Goal: Information Seeking & Learning: Learn about a topic

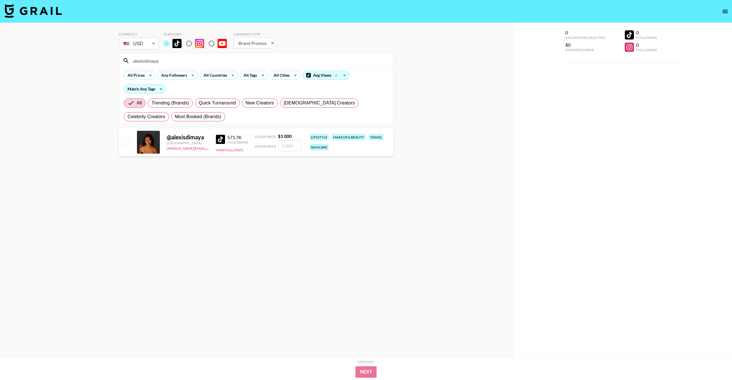
select select "Brand"
click at [191, 44] on input "radio" at bounding box center [189, 43] width 12 height 12
radio input "true"
click at [164, 42] on input "radio" at bounding box center [166, 43] width 12 height 12
radio input "true"
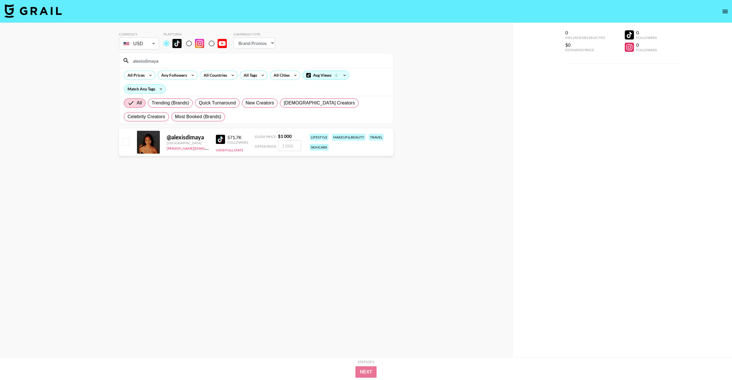
drag, startPoint x: 167, startPoint y: 63, endPoint x: 114, endPoint y: 63, distance: 53.2
click at [114, 63] on div "Currency USD USD ​ Platform Campaign Type Choose Type... Song Promos Brand Prom…" at bounding box center [256, 201] width 512 height 357
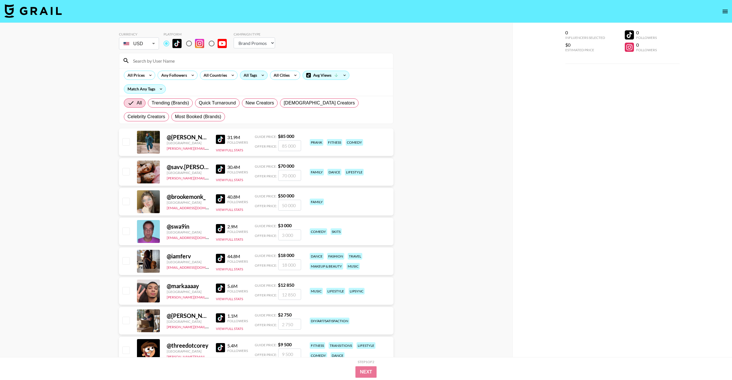
click at [261, 77] on icon at bounding box center [262, 75] width 9 height 9
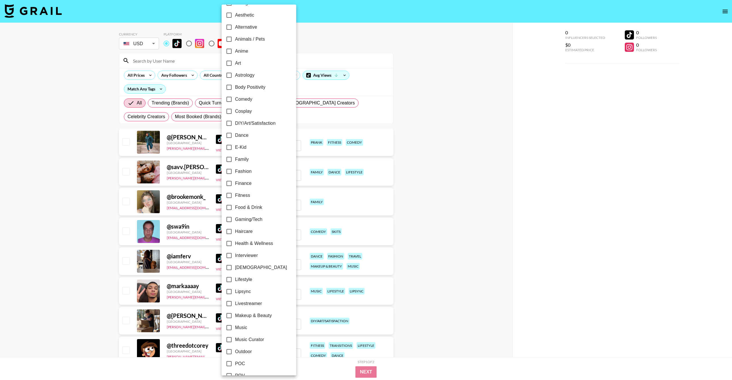
scroll to position [24, 0]
click at [227, 195] on input "Fitness" at bounding box center [229, 195] width 12 height 12
checkbox input "true"
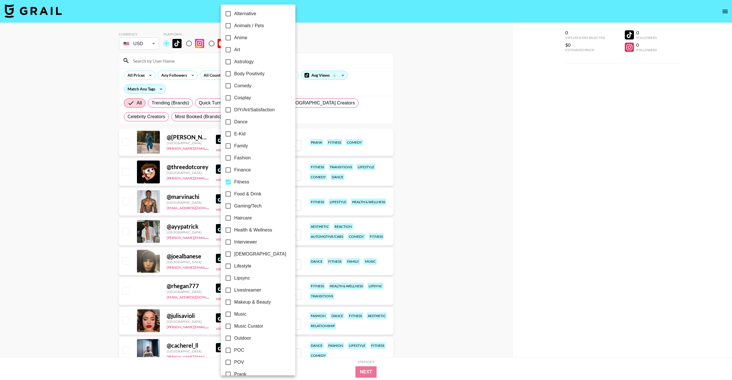
scroll to position [39, 0]
click at [227, 218] on input "Haircare" at bounding box center [228, 216] width 12 height 12
checkbox input "true"
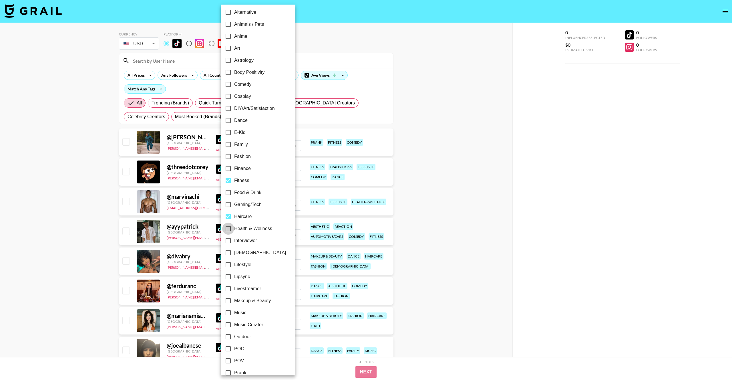
click at [228, 229] on input "Health & Wellness" at bounding box center [228, 228] width 12 height 12
checkbox input "true"
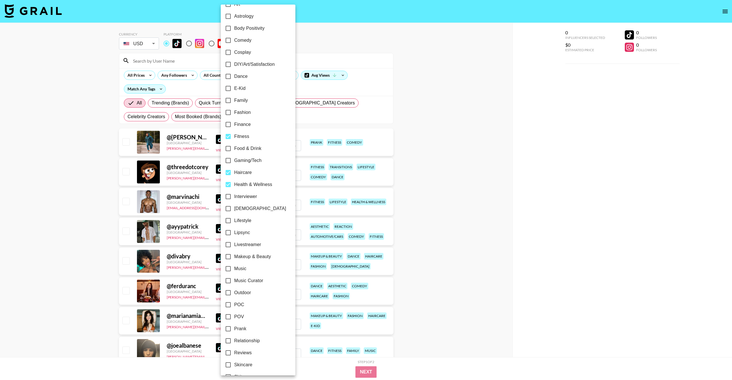
scroll to position [98, 0]
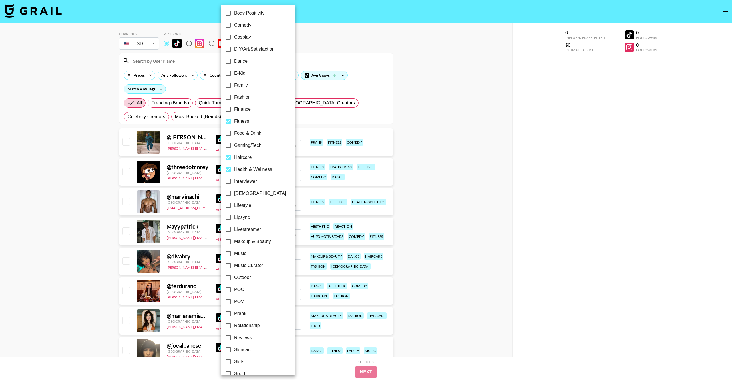
click at [228, 206] on input "Lifestyle" at bounding box center [228, 205] width 12 height 12
checkbox input "true"
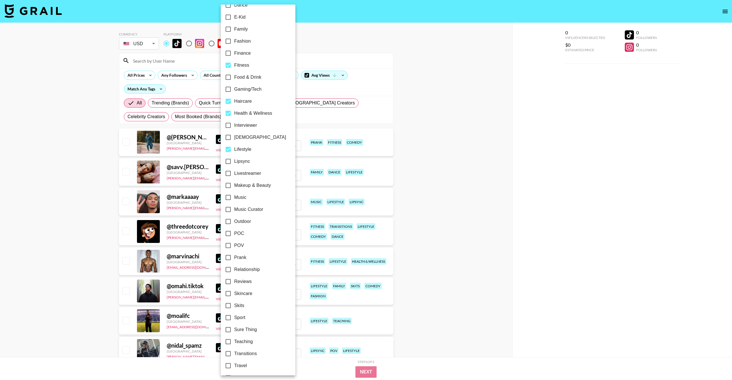
scroll to position [162, 0]
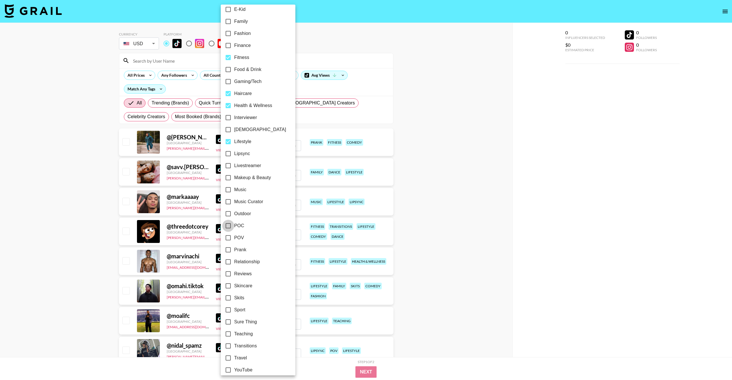
click at [226, 225] on input "POC" at bounding box center [228, 226] width 12 height 12
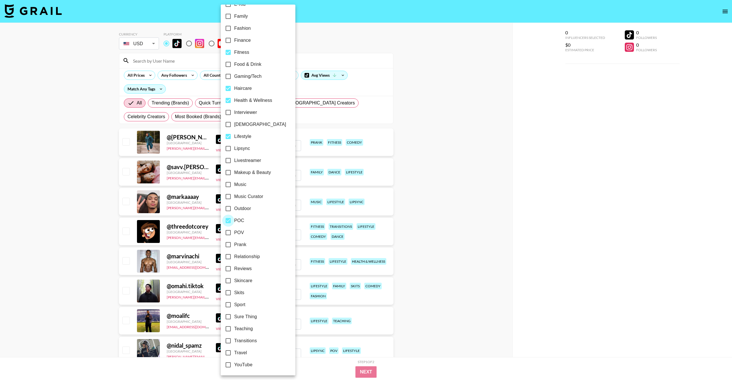
click at [227, 219] on input "POC" at bounding box center [228, 220] width 12 height 12
checkbox input "false"
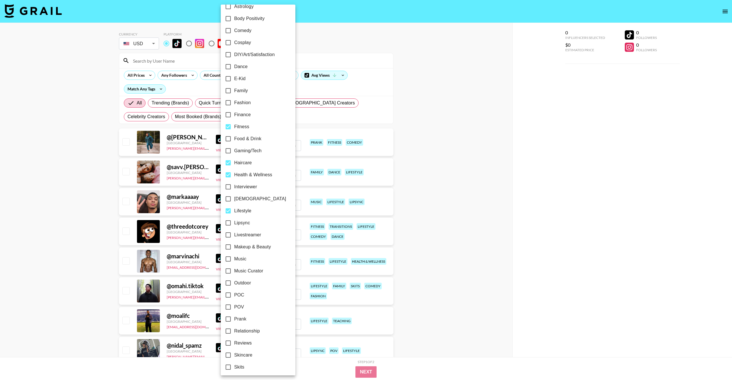
scroll to position [0, 0]
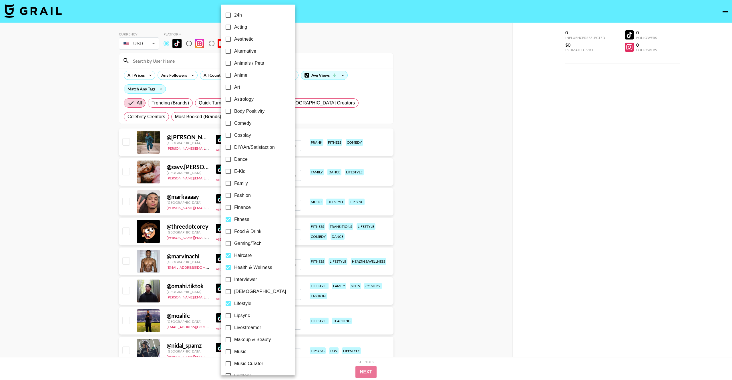
click at [353, 87] on div at bounding box center [366, 190] width 732 height 380
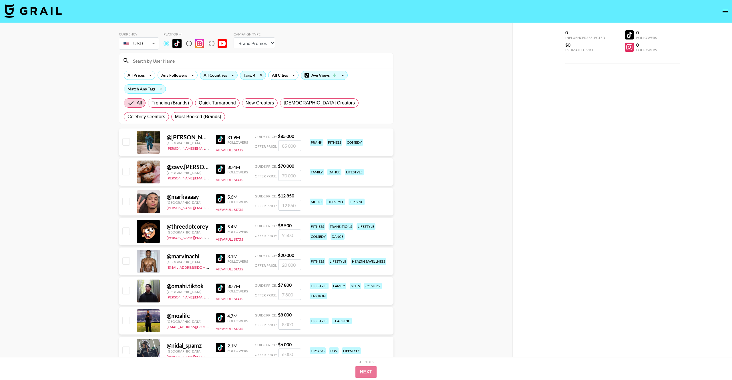
click at [229, 76] on icon at bounding box center [232, 75] width 9 height 9
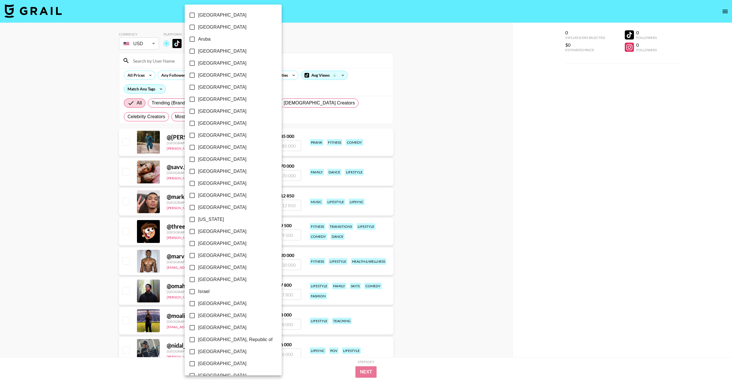
scroll to position [287, 0]
click at [214, 351] on span "[GEOGRAPHIC_DATA]" at bounding box center [222, 352] width 48 height 7
click at [198, 351] on input "[GEOGRAPHIC_DATA]" at bounding box center [192, 353] width 12 height 12
checkbox input "true"
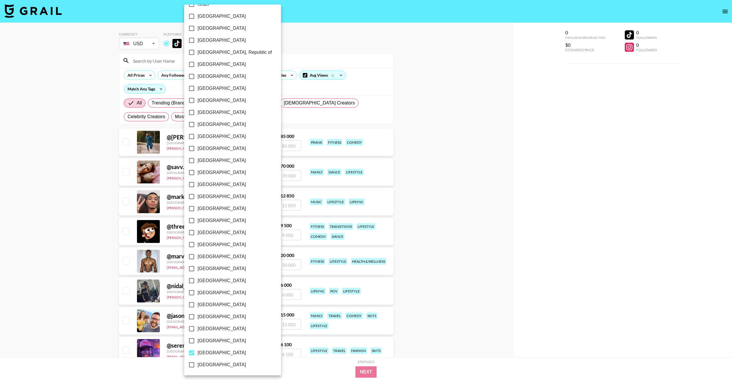
click at [401, 117] on div at bounding box center [366, 190] width 732 height 380
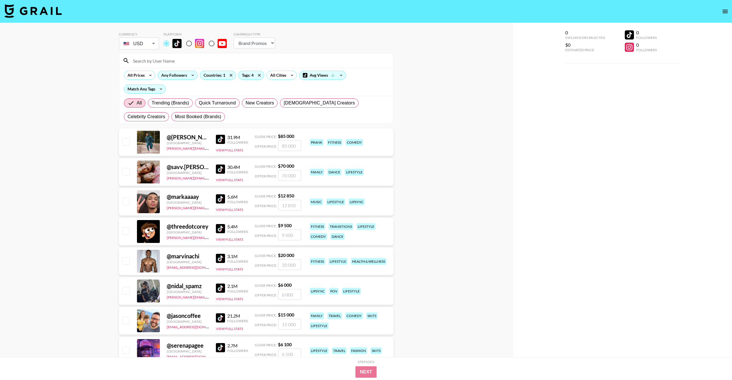
click at [186, 77] on div "Any Followers" at bounding box center [173, 75] width 30 height 9
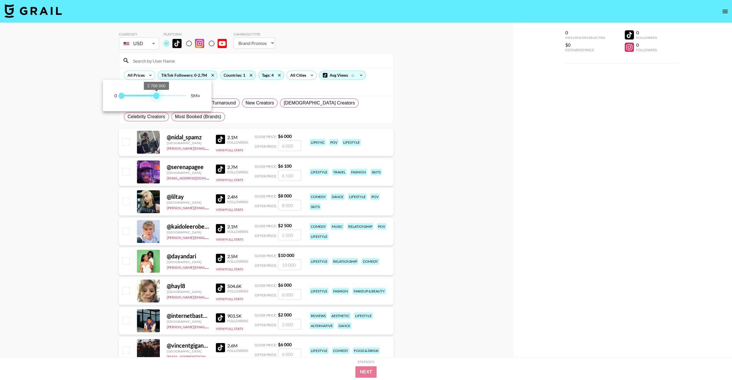
drag, startPoint x: 186, startPoint y: 95, endPoint x: 156, endPoint y: 96, distance: 30.0
click at [156, 96] on span "2 700 000" at bounding box center [157, 96] width 6 height 6
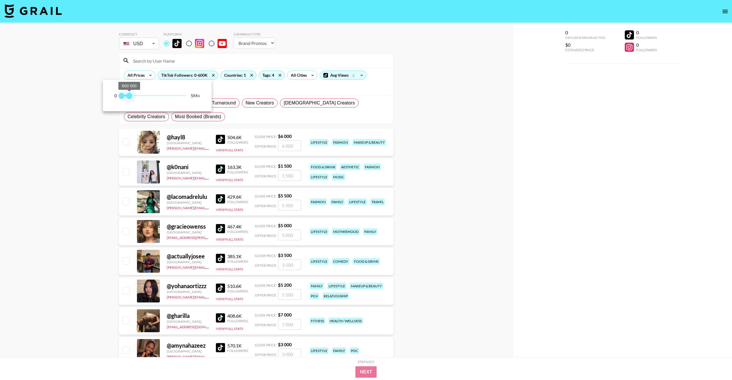
drag, startPoint x: 156, startPoint y: 96, endPoint x: 128, endPoint y: 97, distance: 27.5
click at [128, 97] on span "600 000" at bounding box center [129, 96] width 6 height 6
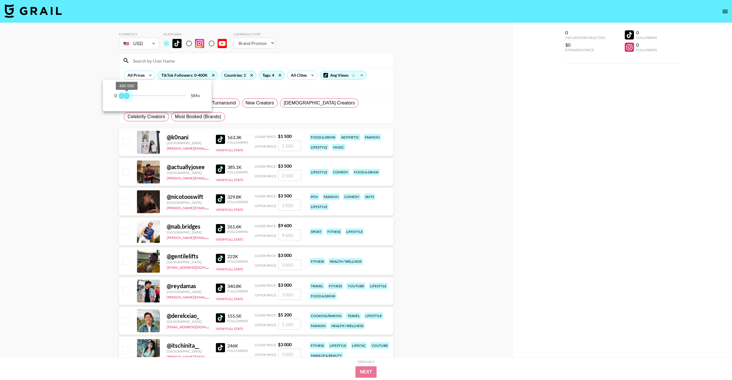
type input "300000"
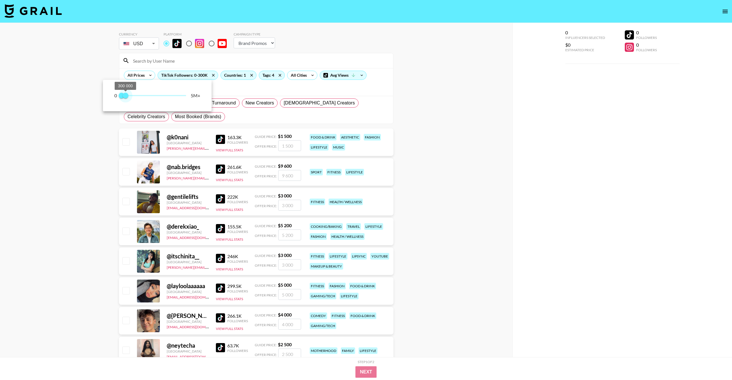
click at [126, 96] on span "300 000" at bounding box center [126, 96] width 6 height 6
click at [226, 90] on div at bounding box center [366, 190] width 732 height 380
click at [149, 75] on icon at bounding box center [150, 75] width 9 height 9
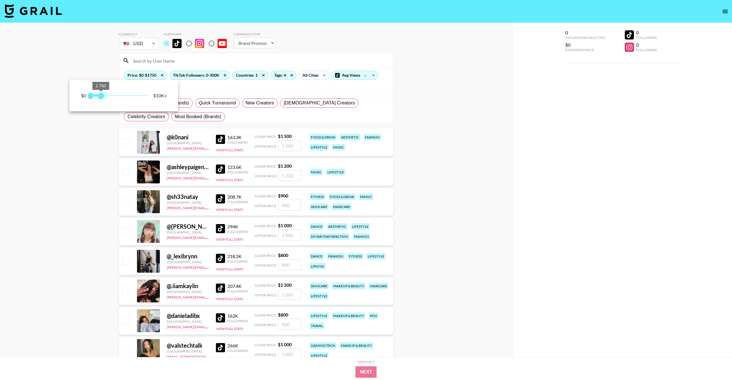
drag, startPoint x: 149, startPoint y: 96, endPoint x: 100, endPoint y: 97, distance: 48.3
click at [100, 97] on span "1 750" at bounding box center [101, 96] width 6 height 6
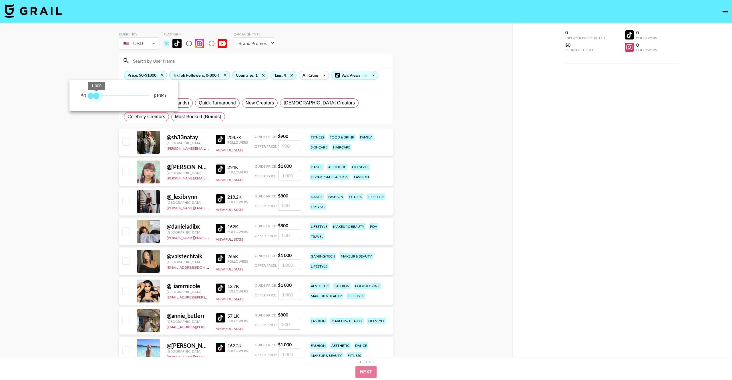
type input "750"
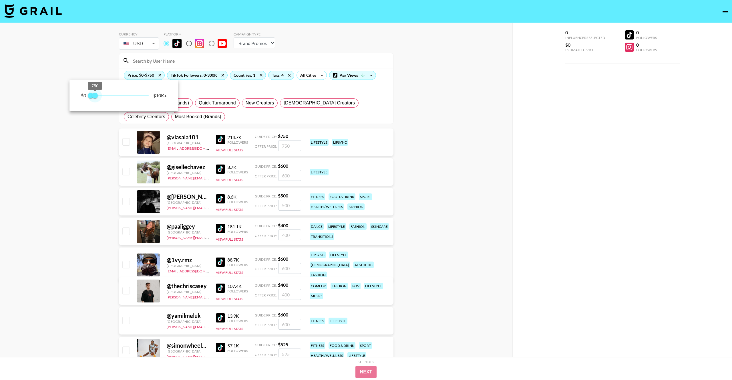
drag, startPoint x: 100, startPoint y: 97, endPoint x: 95, endPoint y: 97, distance: 5.7
click at [95, 97] on span "750" at bounding box center [95, 96] width 6 height 6
click at [428, 146] on div at bounding box center [366, 190] width 732 height 380
click at [221, 140] on img at bounding box center [220, 139] width 9 height 9
click at [222, 169] on img at bounding box center [220, 168] width 9 height 9
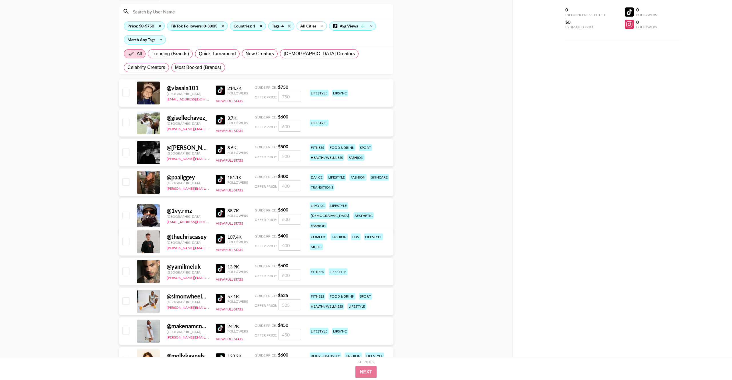
scroll to position [50, 0]
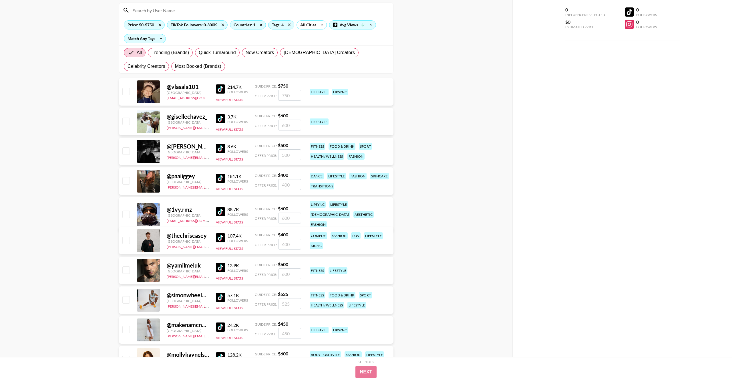
click at [220, 177] on img at bounding box center [220, 178] width 9 height 9
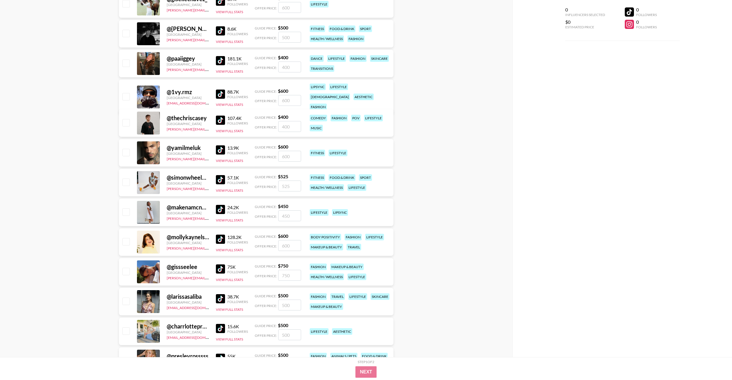
scroll to position [169, 0]
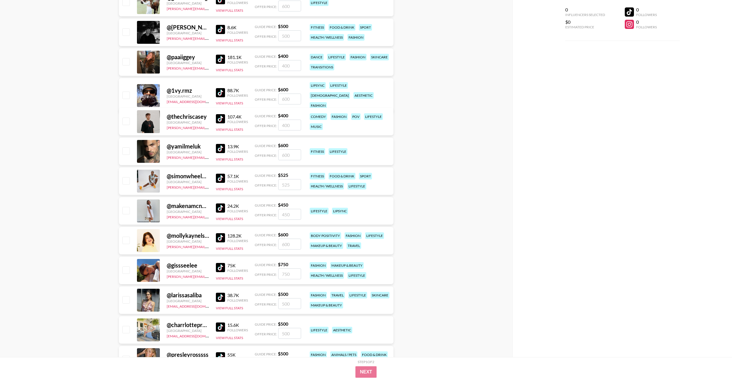
click at [220, 205] on img at bounding box center [220, 207] width 9 height 9
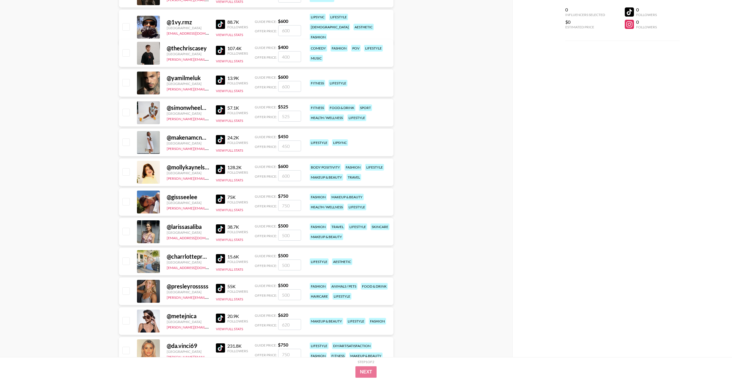
scroll to position [248, 0]
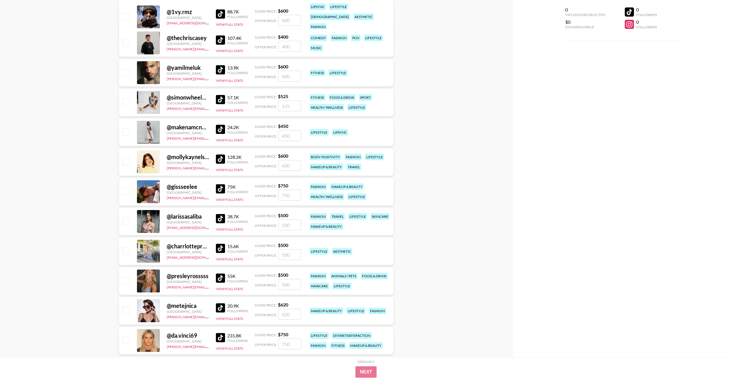
click at [221, 190] on img at bounding box center [220, 188] width 9 height 9
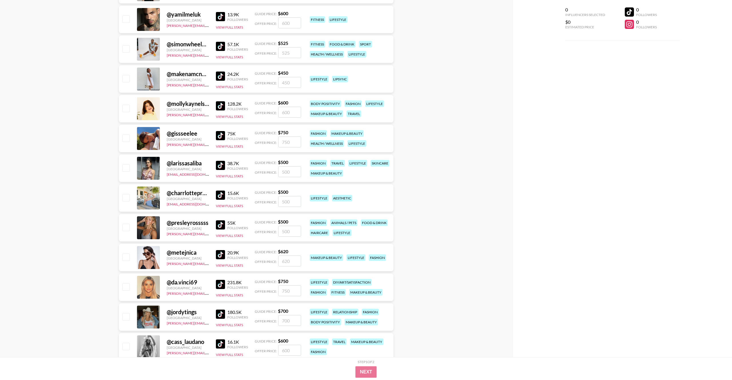
scroll to position [302, 0]
click at [221, 163] on img at bounding box center [220, 164] width 9 height 9
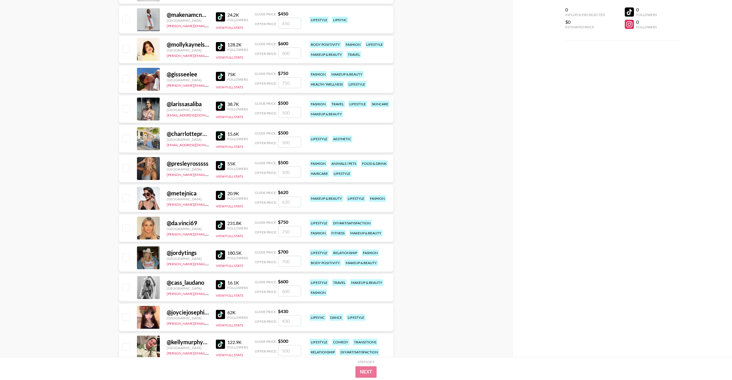
scroll to position [363, 0]
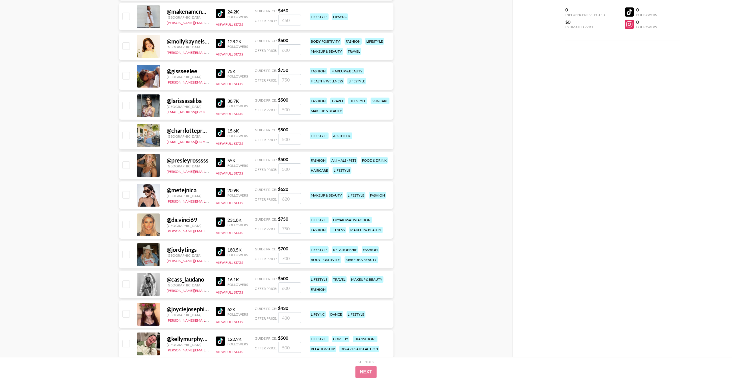
click at [218, 132] on img at bounding box center [220, 132] width 9 height 9
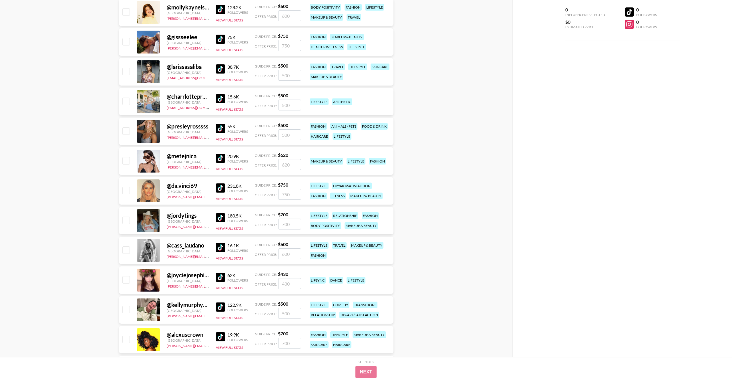
scroll to position [403, 0]
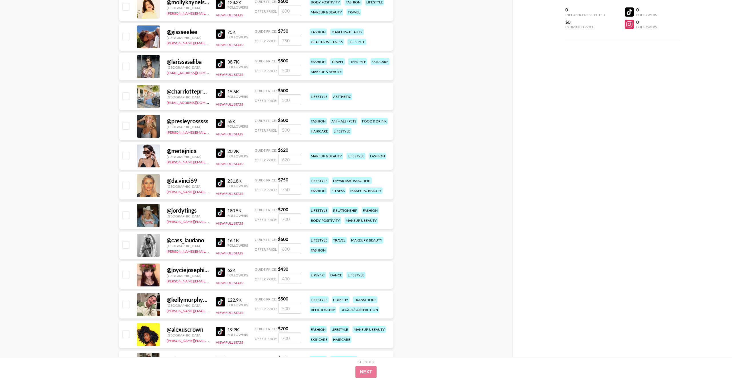
click at [220, 121] on img at bounding box center [220, 123] width 9 height 9
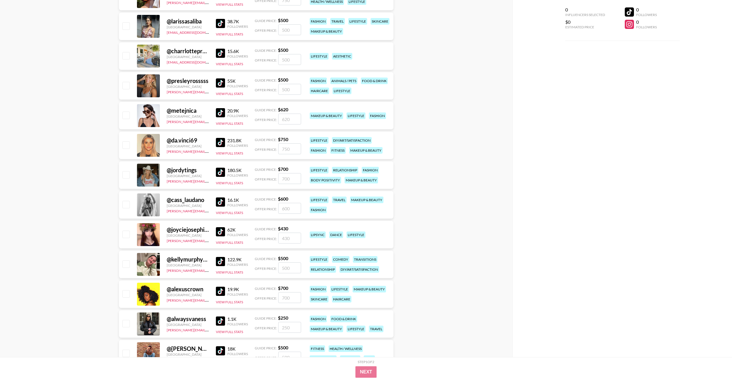
scroll to position [457, 0]
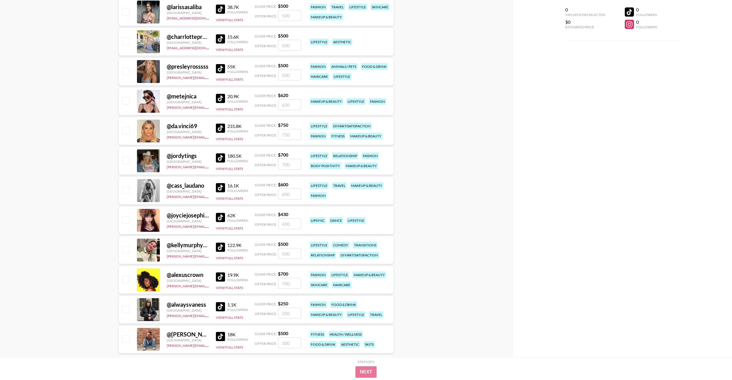
click at [220, 160] on img at bounding box center [220, 157] width 9 height 9
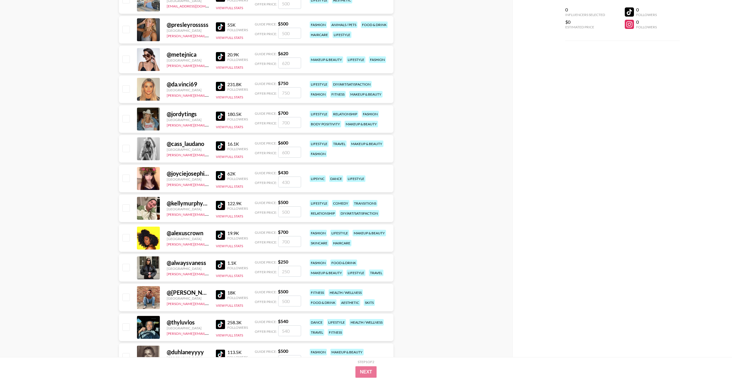
scroll to position [500, 0]
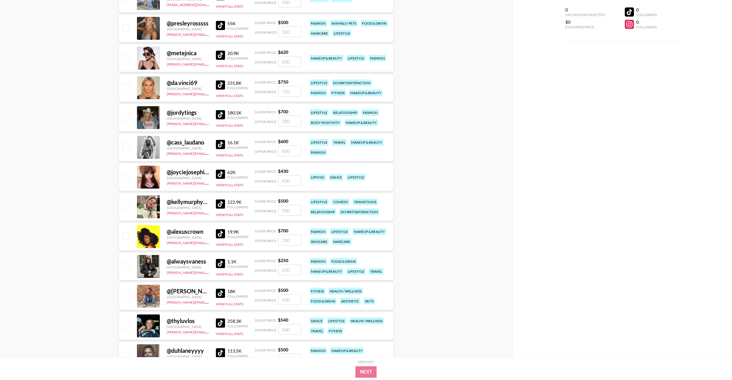
click at [221, 174] on img at bounding box center [220, 174] width 9 height 9
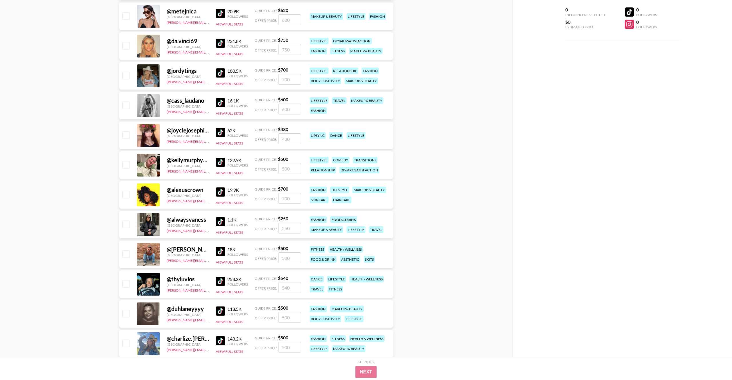
scroll to position [545, 0]
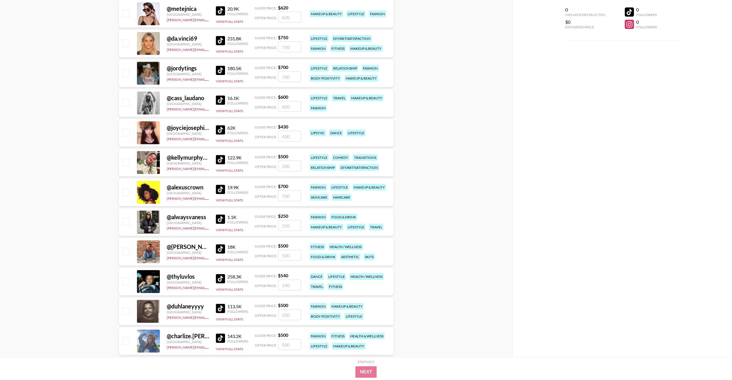
click at [222, 161] on img at bounding box center [220, 159] width 9 height 9
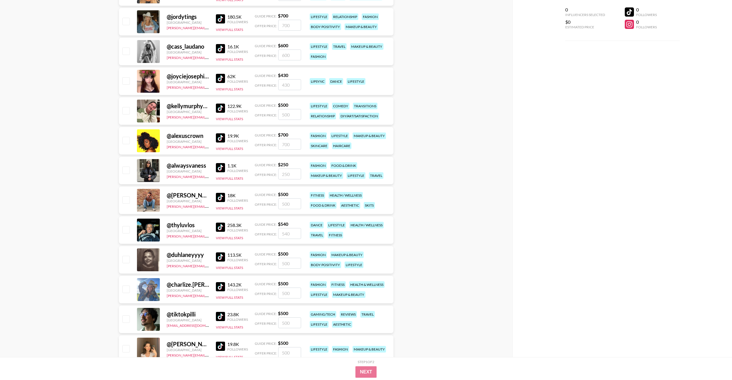
scroll to position [602, 0]
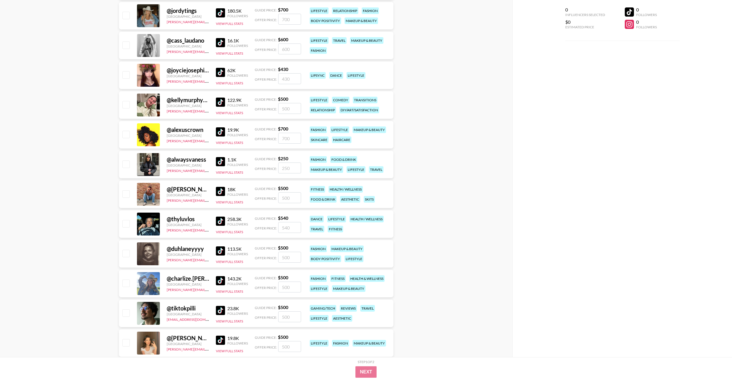
click at [224, 164] on img at bounding box center [220, 161] width 9 height 9
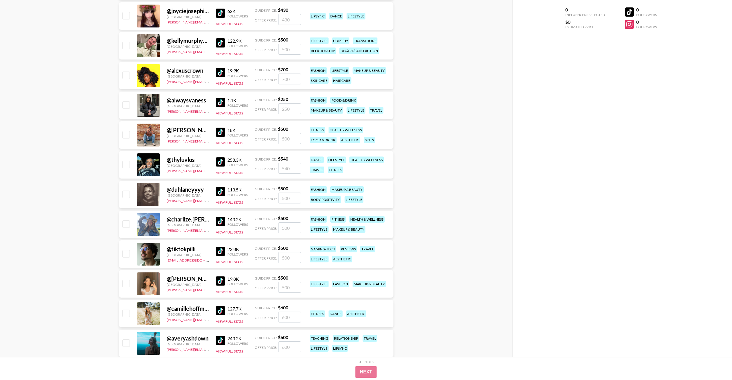
scroll to position [663, 0]
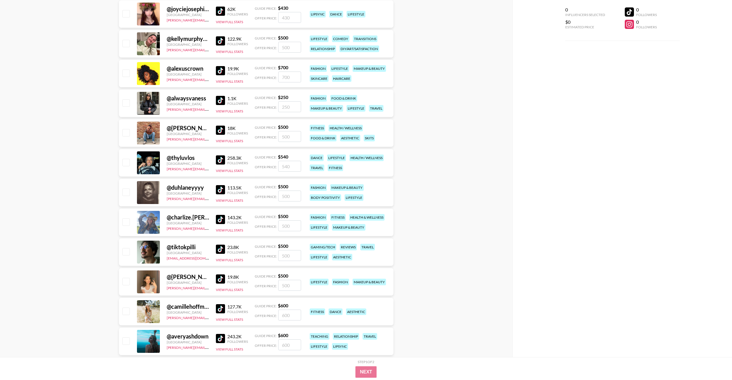
click at [221, 160] on img at bounding box center [220, 159] width 9 height 9
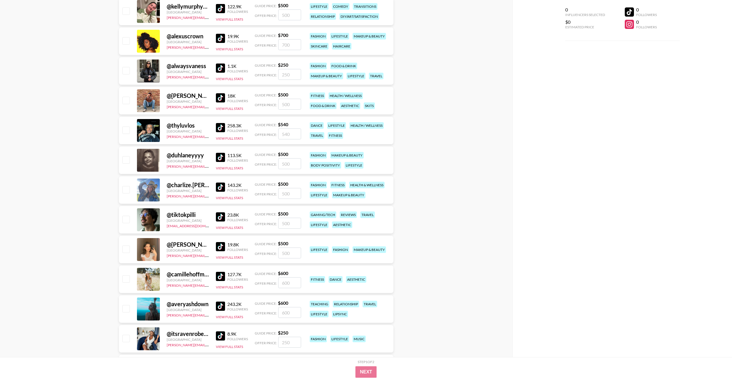
scroll to position [714, 0]
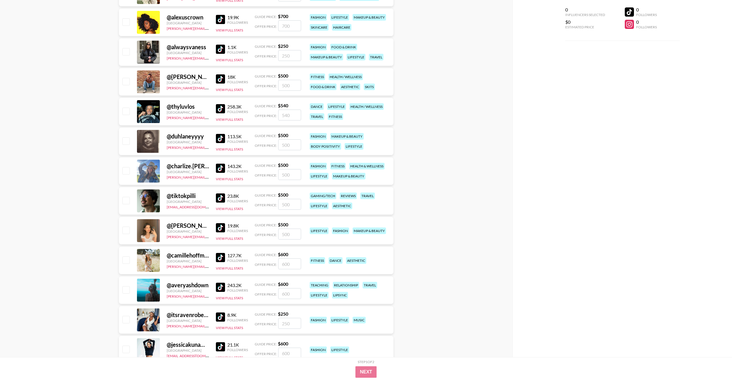
click at [218, 138] on img at bounding box center [220, 138] width 9 height 9
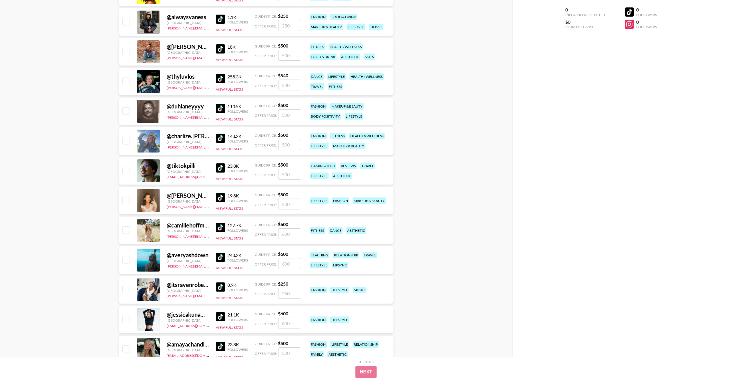
scroll to position [744, 0]
click at [220, 138] on img at bounding box center [220, 138] width 9 height 9
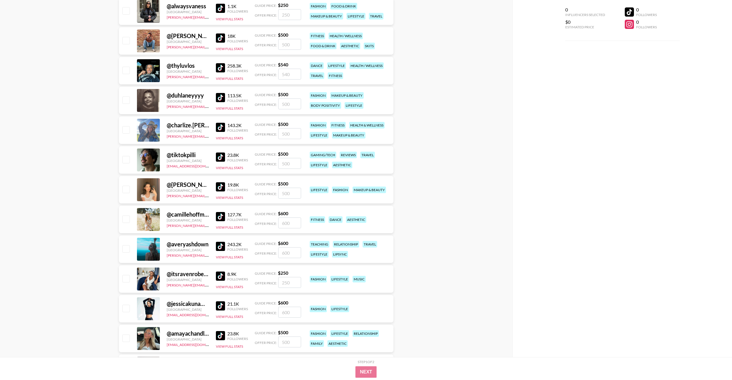
scroll to position [761, 0]
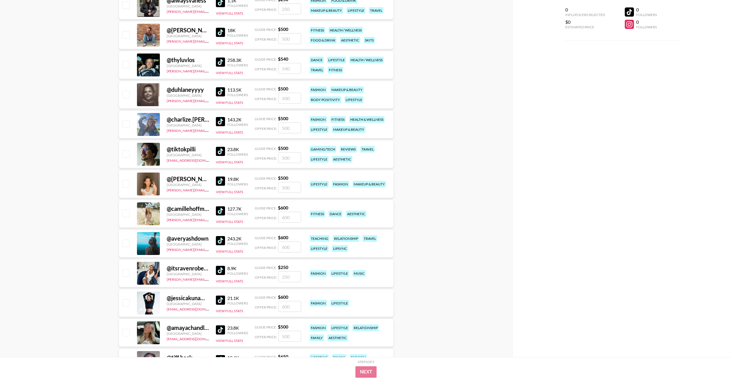
click at [222, 178] on img at bounding box center [220, 180] width 9 height 9
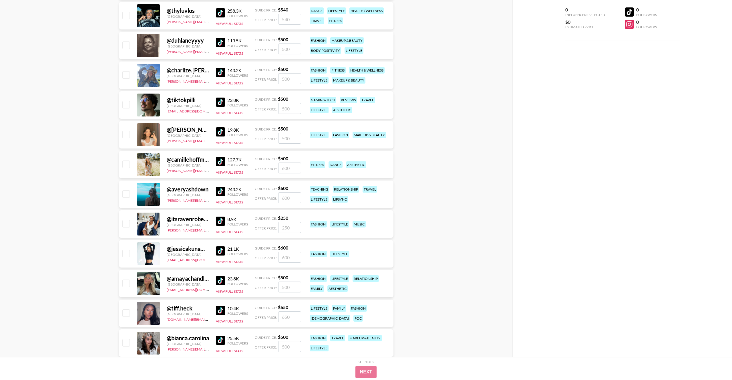
scroll to position [816, 0]
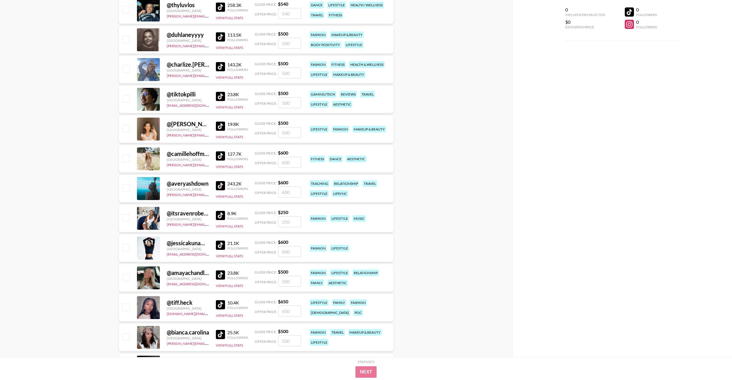
click at [219, 156] on img at bounding box center [220, 155] width 9 height 9
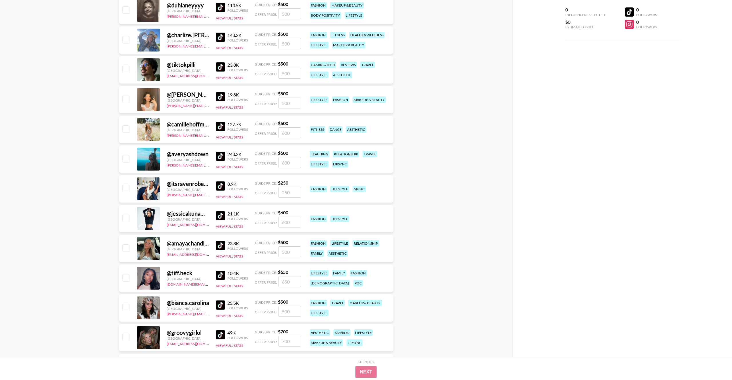
scroll to position [854, 0]
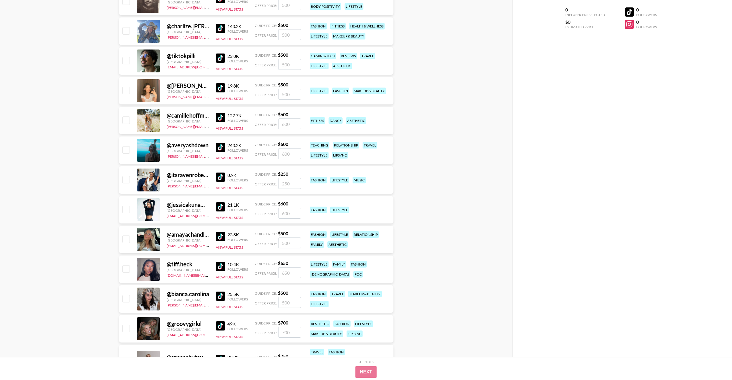
click at [222, 148] on img at bounding box center [220, 147] width 9 height 9
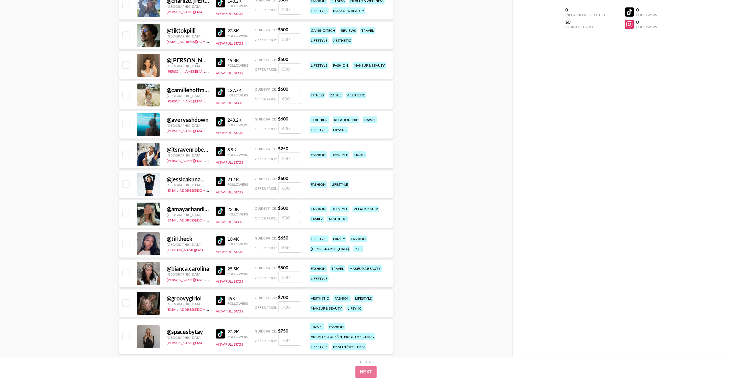
scroll to position [884, 0]
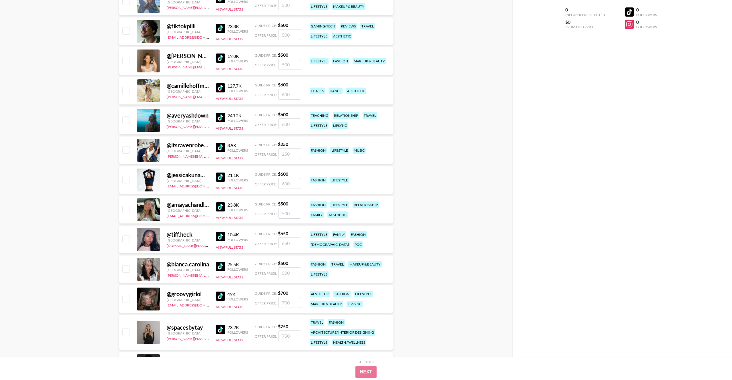
click at [222, 146] on img at bounding box center [220, 147] width 9 height 9
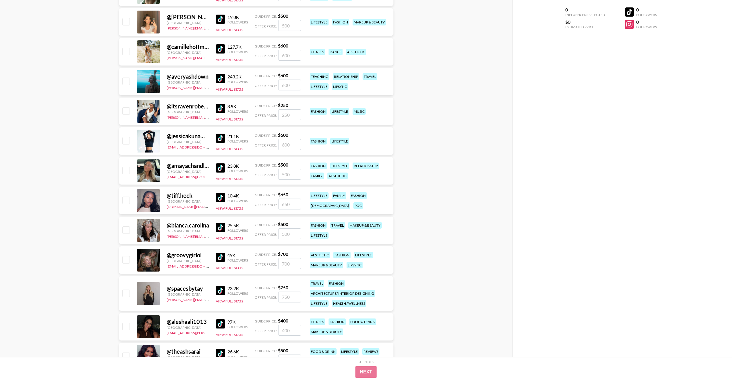
scroll to position [924, 0]
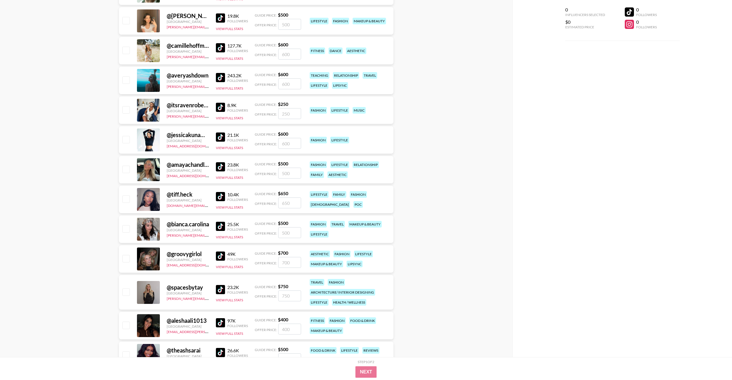
click at [219, 138] on img at bounding box center [220, 136] width 9 height 9
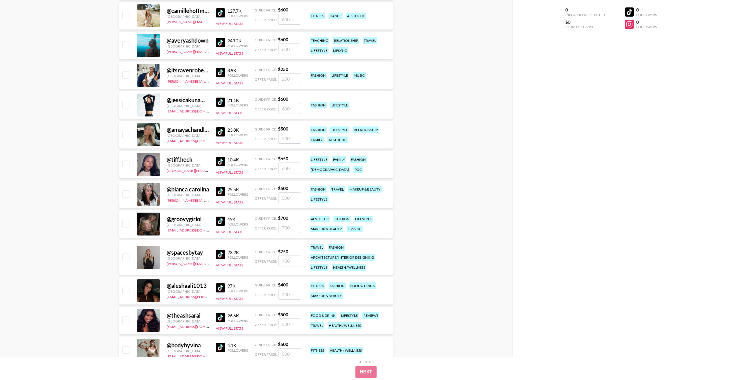
scroll to position [960, 0]
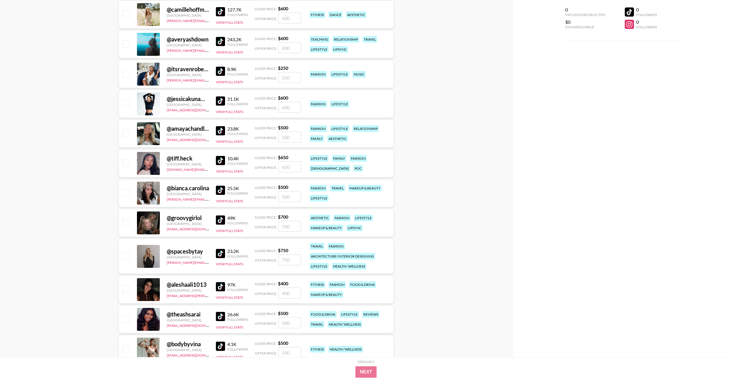
click at [221, 130] on img at bounding box center [220, 130] width 9 height 9
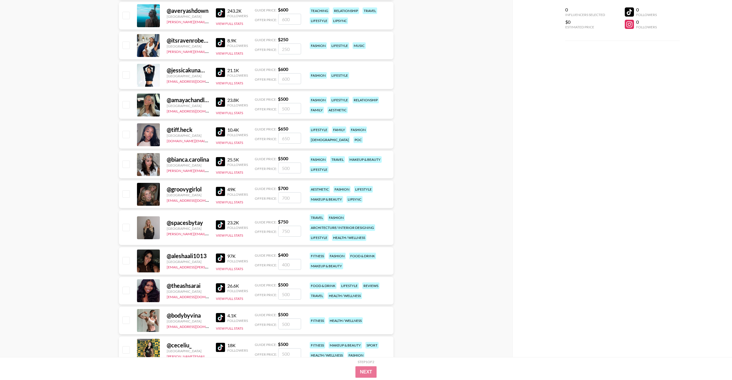
scroll to position [993, 0]
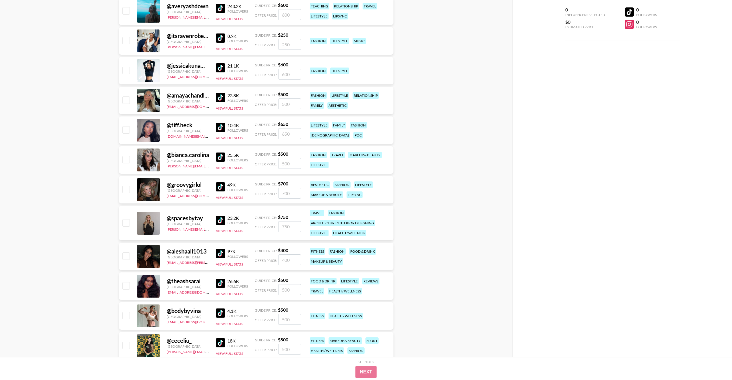
click at [225, 125] on img at bounding box center [220, 127] width 9 height 9
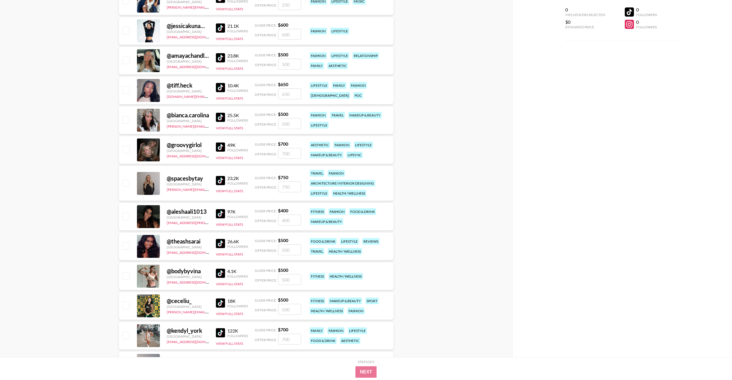
scroll to position [1042, 0]
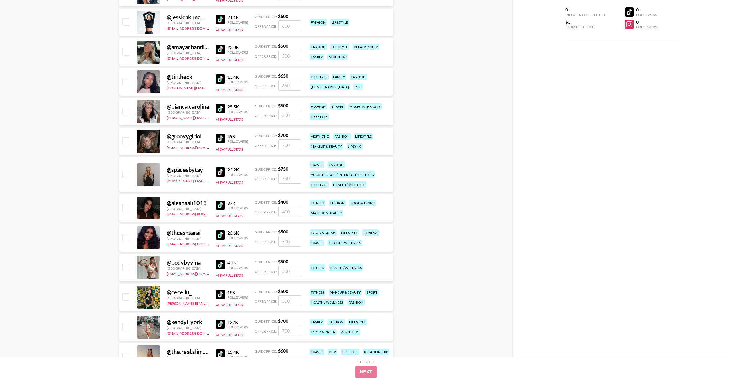
click at [219, 108] on img at bounding box center [220, 108] width 9 height 9
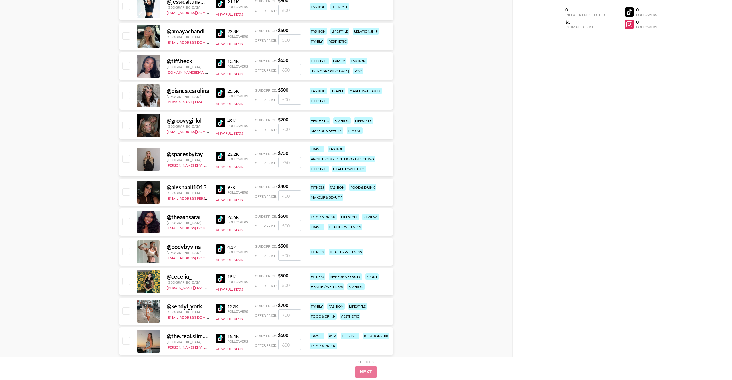
scroll to position [1069, 0]
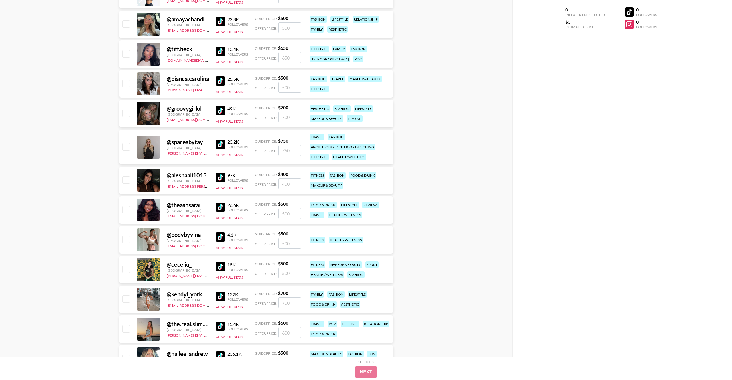
click at [222, 110] on img at bounding box center [220, 110] width 9 height 9
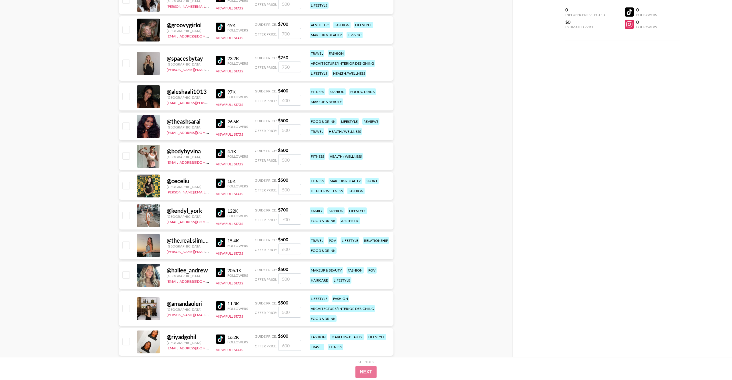
scroll to position [1155, 0]
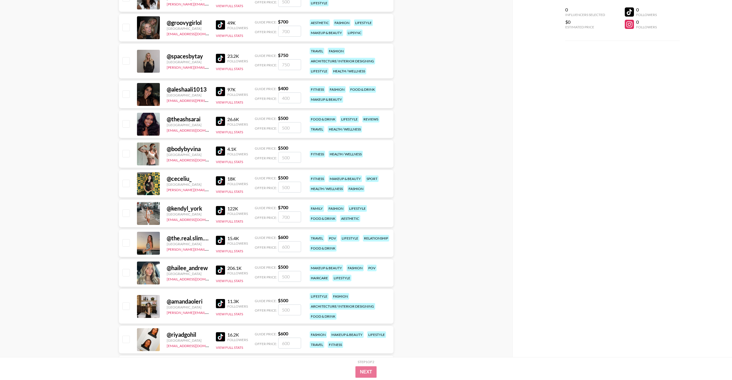
click at [219, 91] on img at bounding box center [220, 91] width 9 height 9
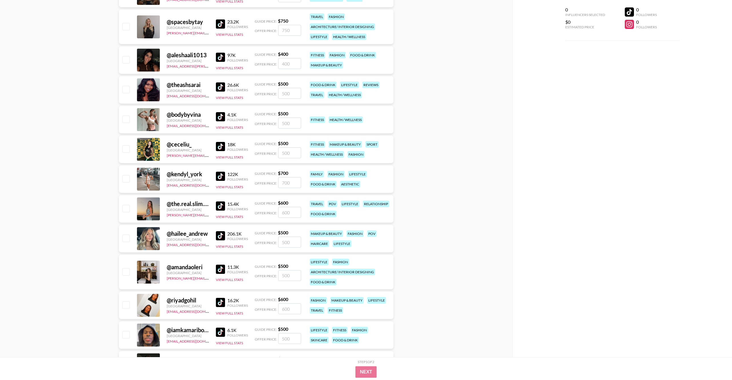
click at [222, 148] on img at bounding box center [220, 146] width 9 height 9
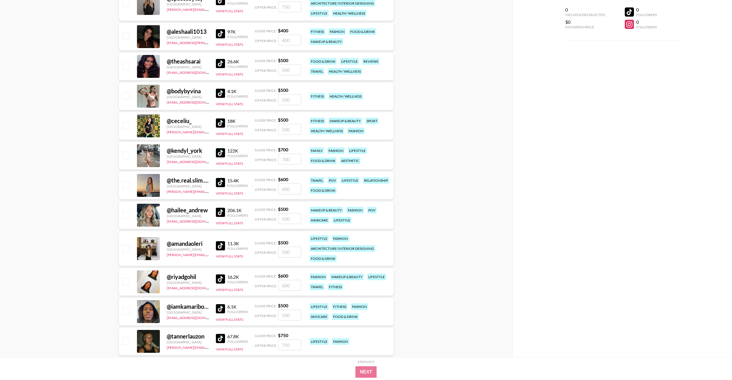
scroll to position [1218, 0]
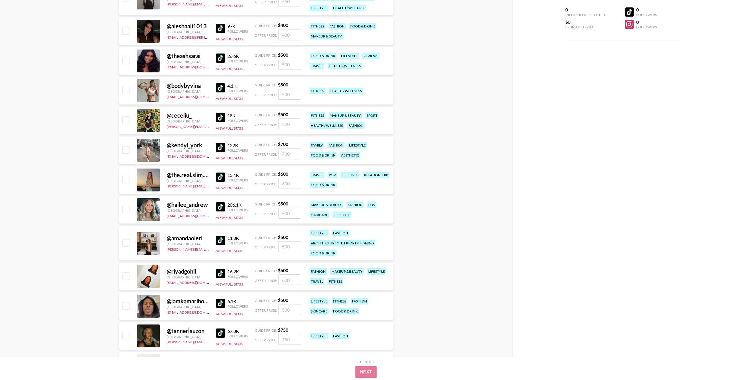
click at [220, 150] on img at bounding box center [220, 147] width 9 height 9
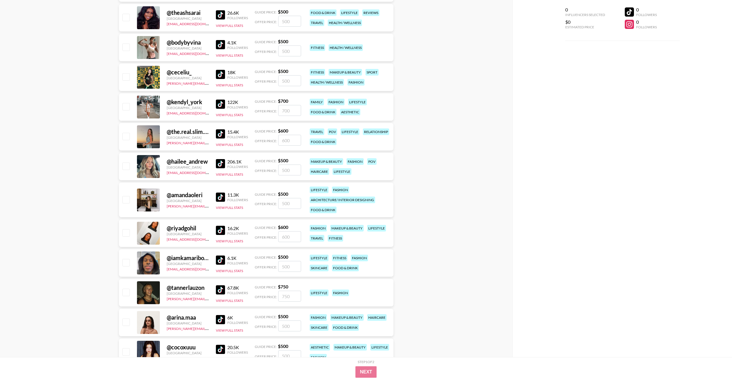
scroll to position [1274, 0]
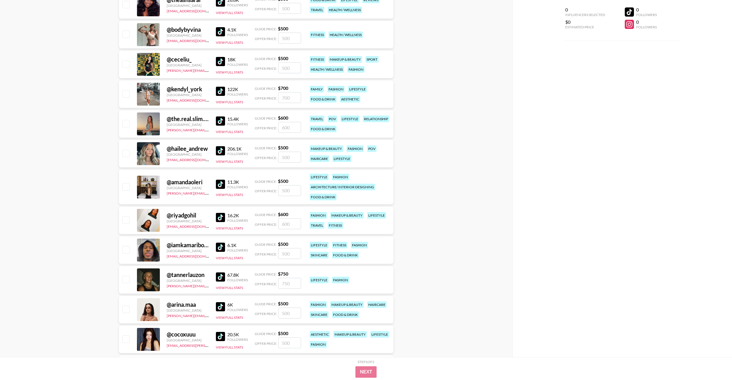
click at [220, 150] on img at bounding box center [220, 150] width 9 height 9
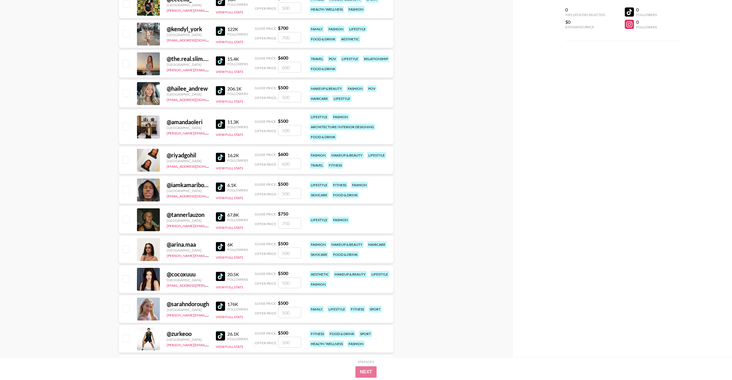
scroll to position [1336, 0]
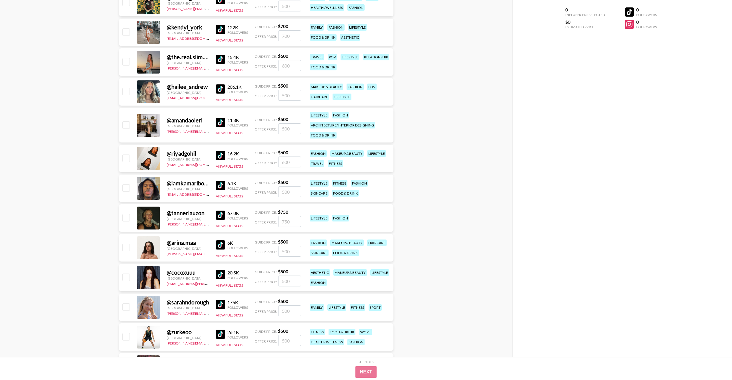
click at [219, 160] on img at bounding box center [220, 155] width 9 height 9
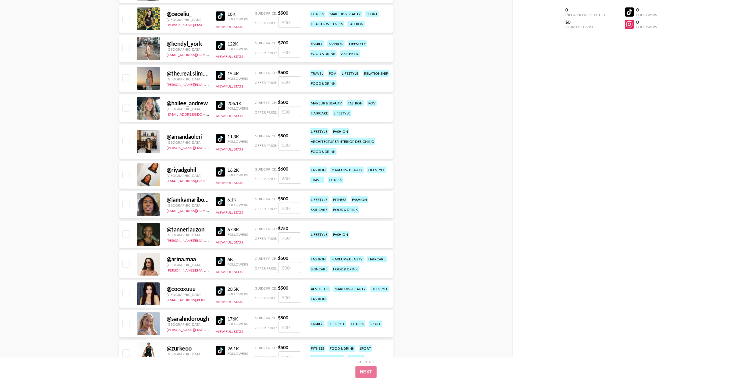
scroll to position [1315, 0]
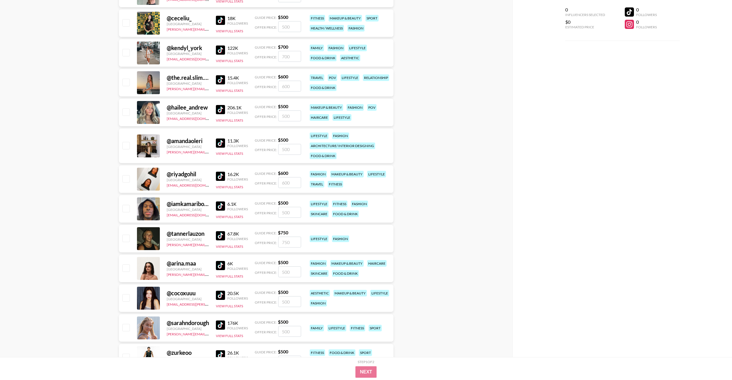
click at [219, 144] on img at bounding box center [220, 142] width 9 height 9
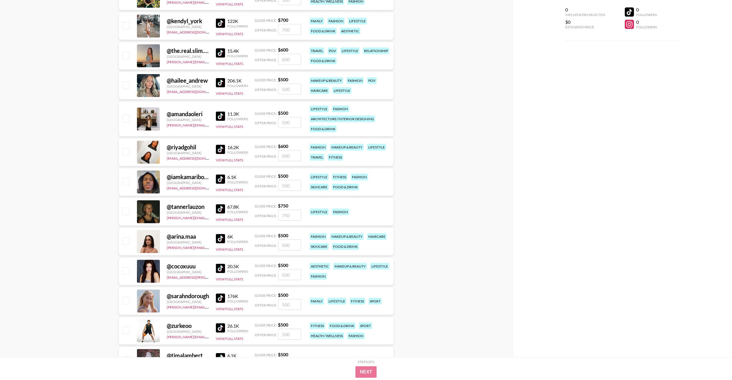
scroll to position [1374, 0]
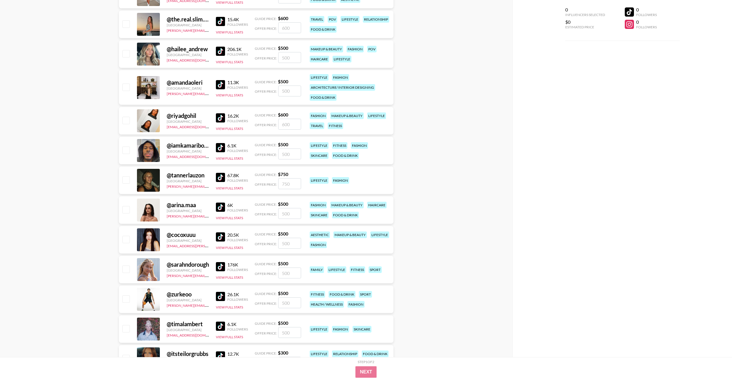
click at [220, 122] on img at bounding box center [220, 117] width 9 height 9
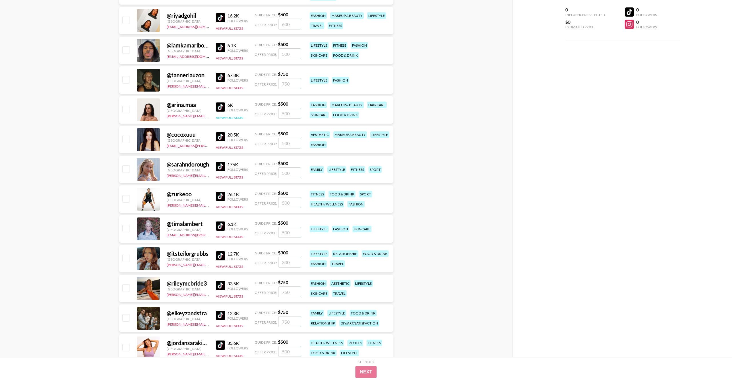
scroll to position [1479, 0]
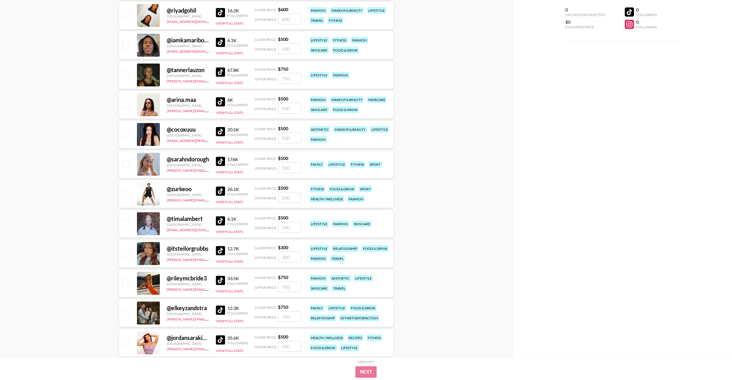
click at [221, 130] on img at bounding box center [220, 131] width 9 height 9
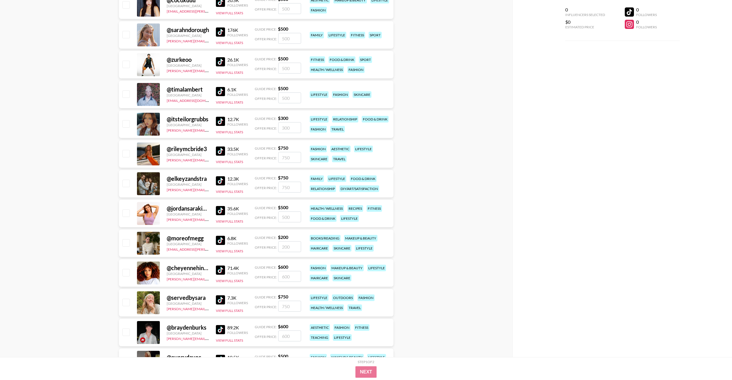
scroll to position [1610, 0]
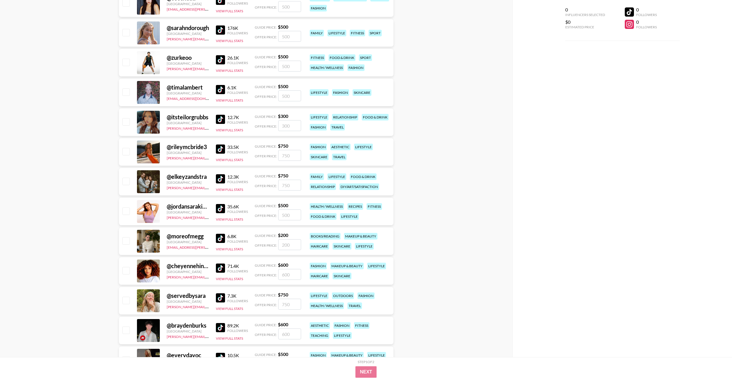
click at [222, 207] on img at bounding box center [220, 208] width 9 height 9
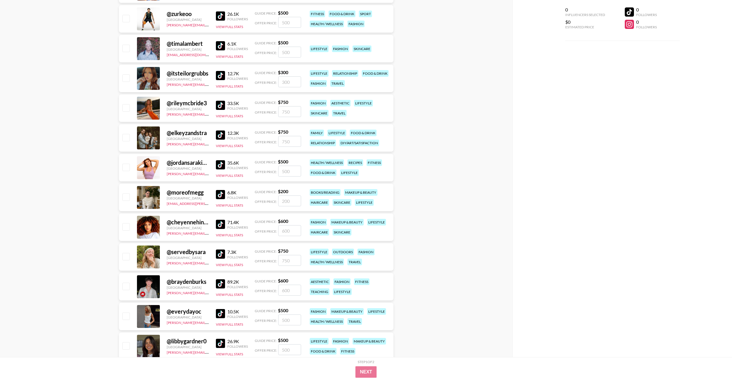
scroll to position [1683, 0]
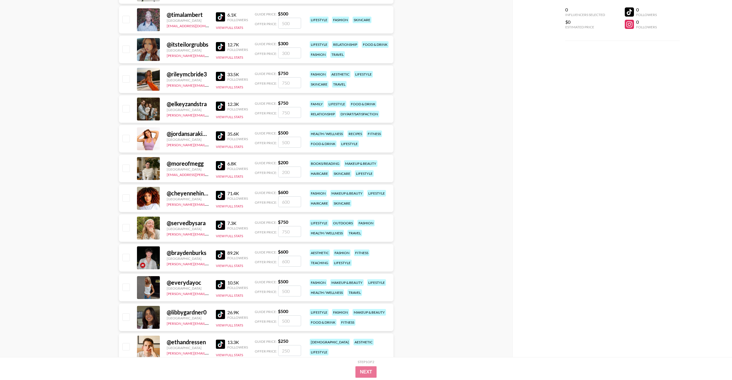
click at [222, 163] on img at bounding box center [220, 165] width 9 height 9
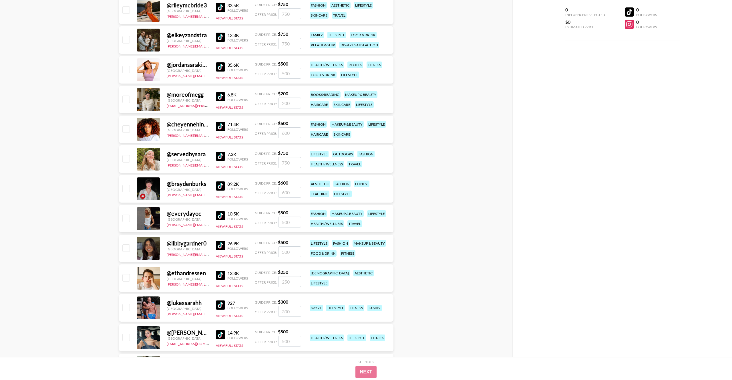
scroll to position [1754, 0]
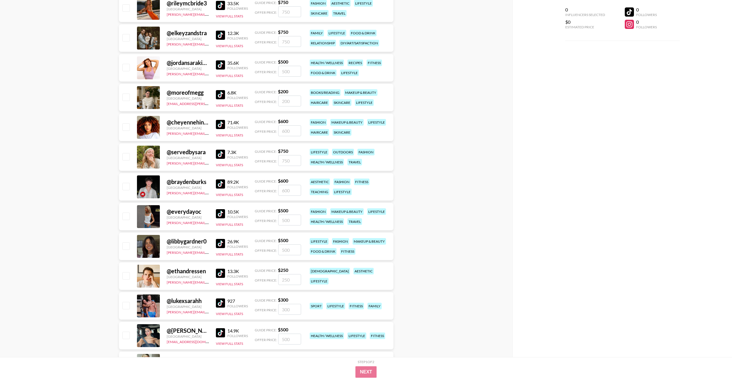
click at [218, 125] on img at bounding box center [220, 124] width 9 height 9
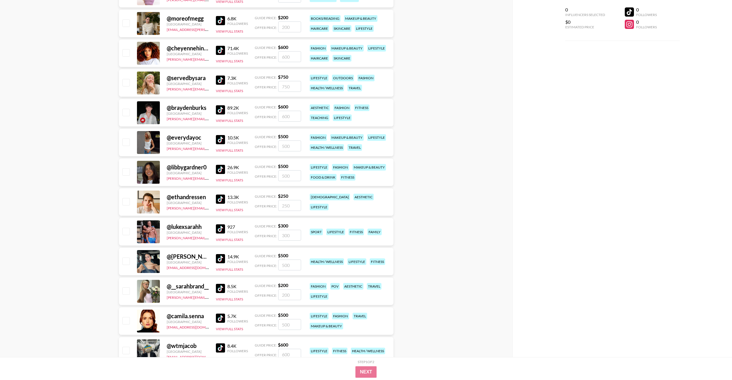
scroll to position [1835, 0]
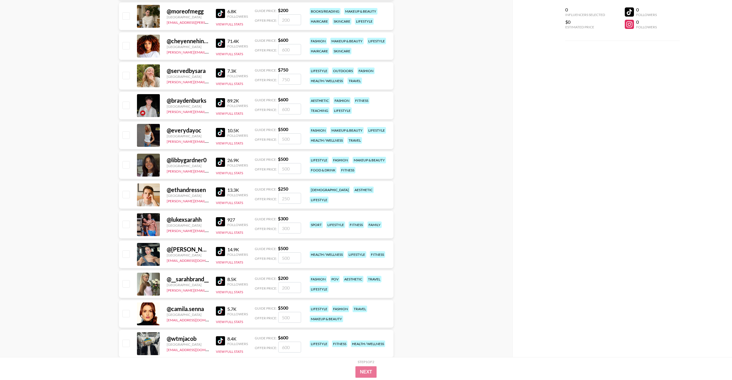
click at [220, 162] on img at bounding box center [220, 162] width 9 height 9
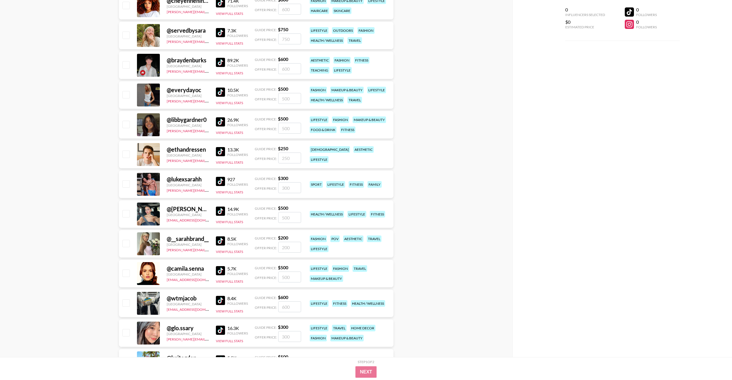
scroll to position [1876, 0]
click at [221, 150] on img at bounding box center [220, 150] width 9 height 9
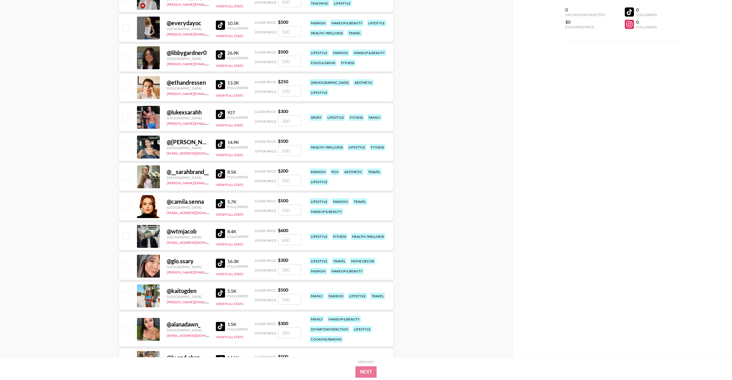
scroll to position [1943, 0]
click at [219, 142] on img at bounding box center [220, 143] width 9 height 9
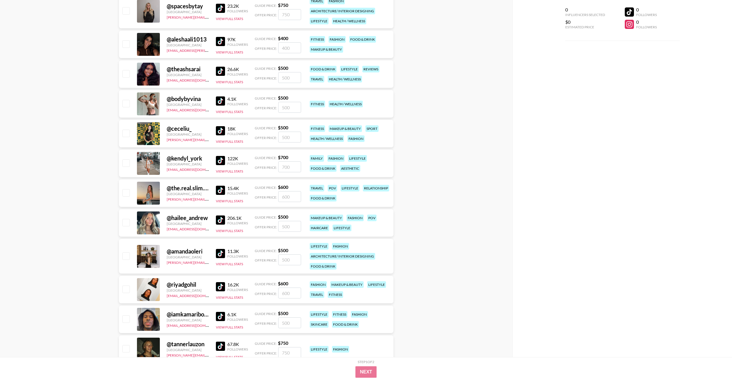
scroll to position [1204, 0]
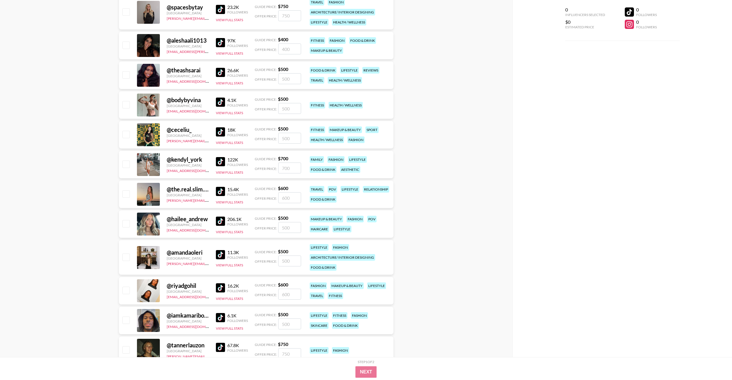
click at [220, 132] on img at bounding box center [220, 131] width 9 height 9
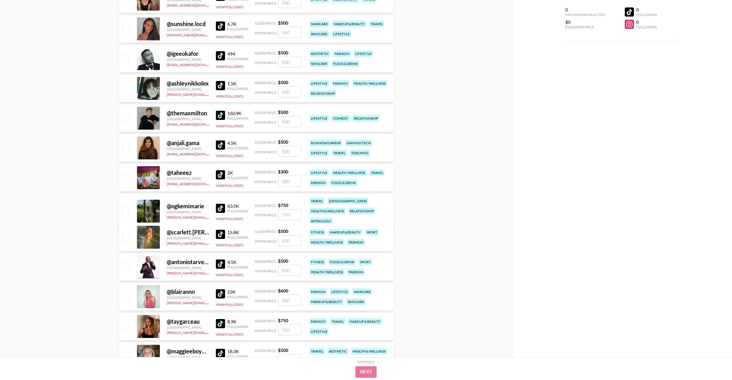
scroll to position [2308, 0]
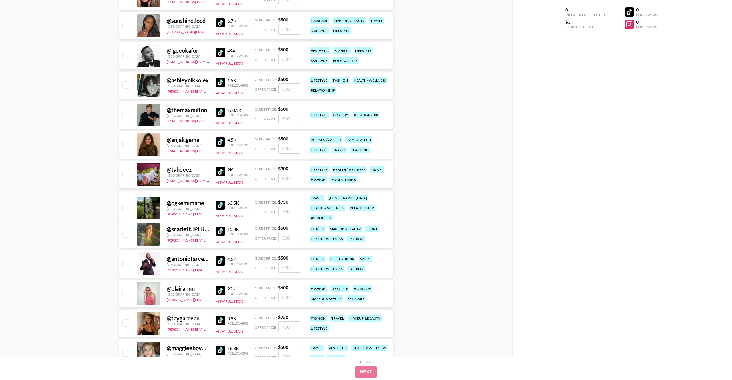
click at [219, 200] on img at bounding box center [220, 204] width 9 height 9
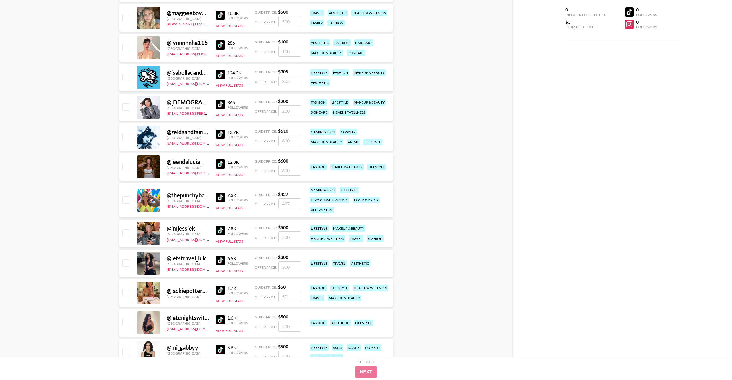
scroll to position [2650, 0]
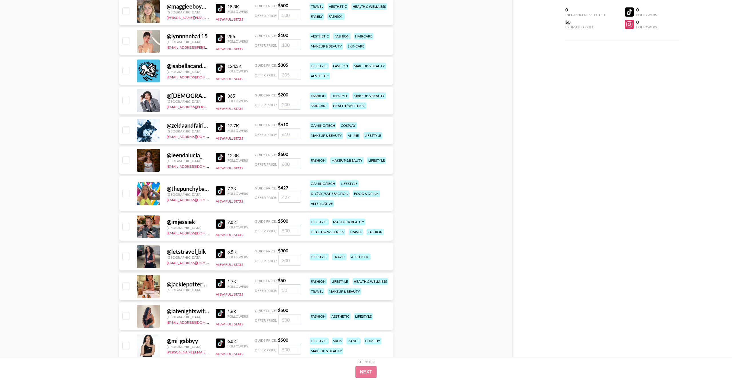
click at [220, 156] on img at bounding box center [220, 157] width 9 height 9
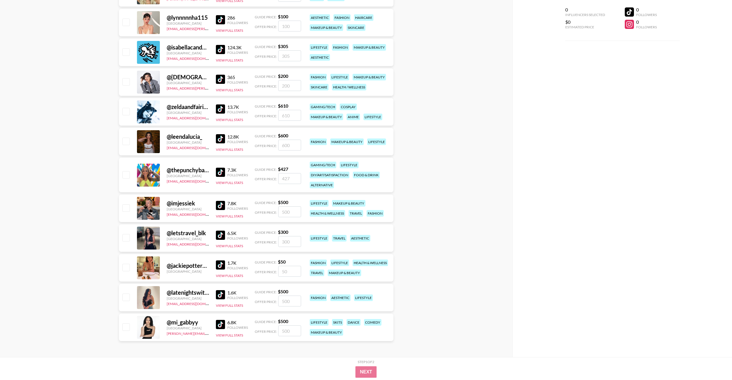
click at [220, 326] on img at bounding box center [220, 324] width 9 height 9
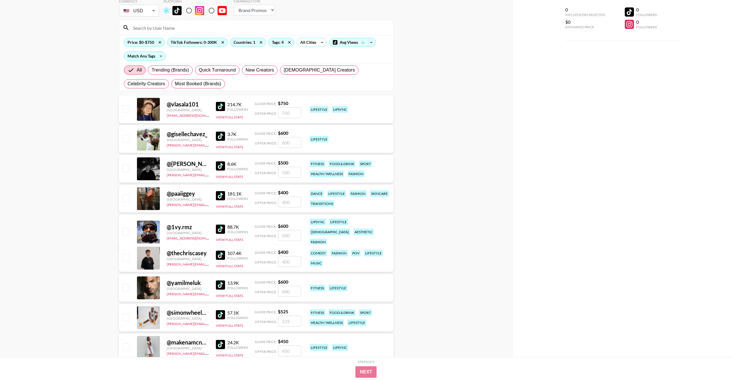
scroll to position [0, 0]
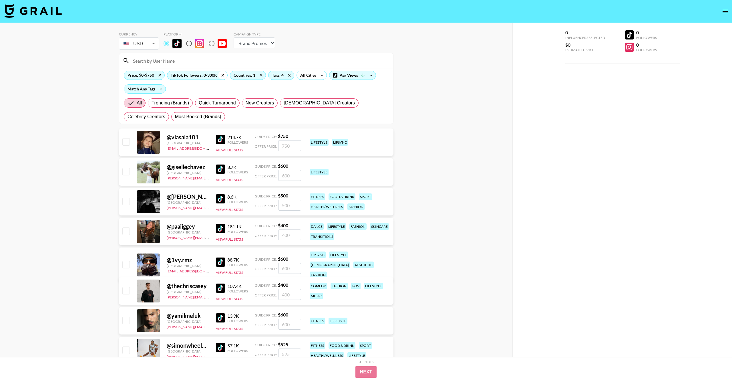
click at [222, 76] on icon at bounding box center [222, 75] width 9 height 9
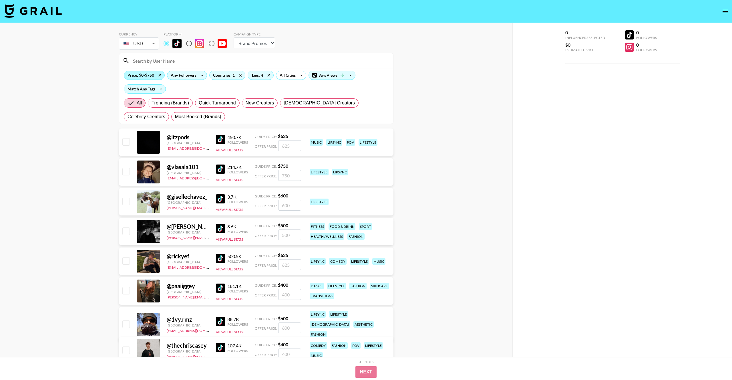
click at [141, 75] on div "Price: $0-$750" at bounding box center [144, 75] width 40 height 9
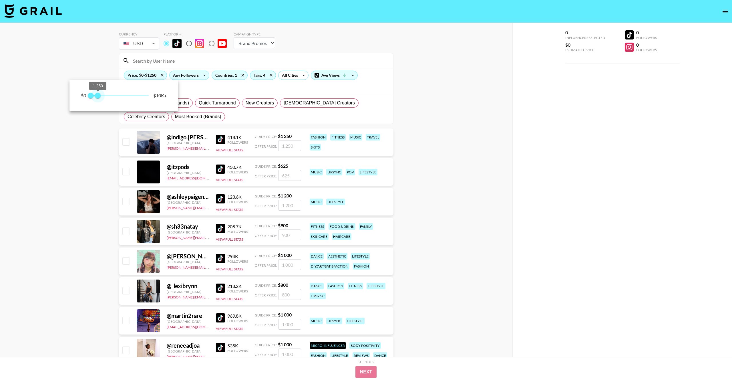
type input "1000"
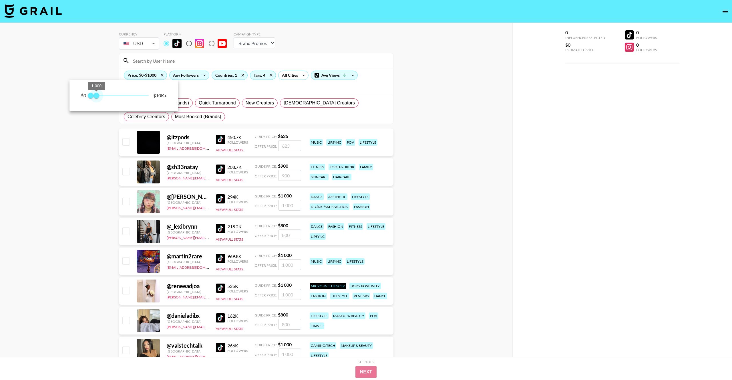
click at [97, 97] on span "1 000" at bounding box center [96, 96] width 6 height 6
click at [228, 87] on div at bounding box center [366, 190] width 732 height 380
click at [230, 75] on div "Countries: 1" at bounding box center [229, 75] width 35 height 9
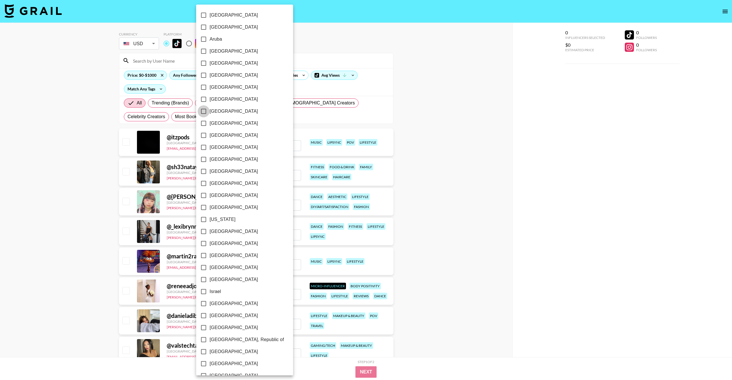
click at [202, 112] on input "[GEOGRAPHIC_DATA]" at bounding box center [204, 111] width 12 height 12
checkbox input "true"
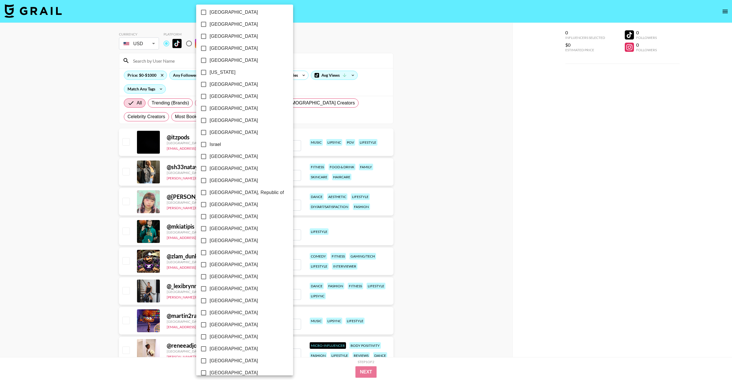
scroll to position [287, 0]
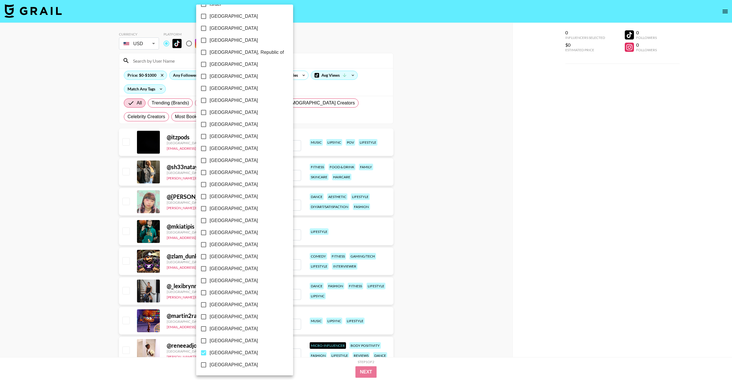
click at [388, 78] on div at bounding box center [366, 190] width 732 height 380
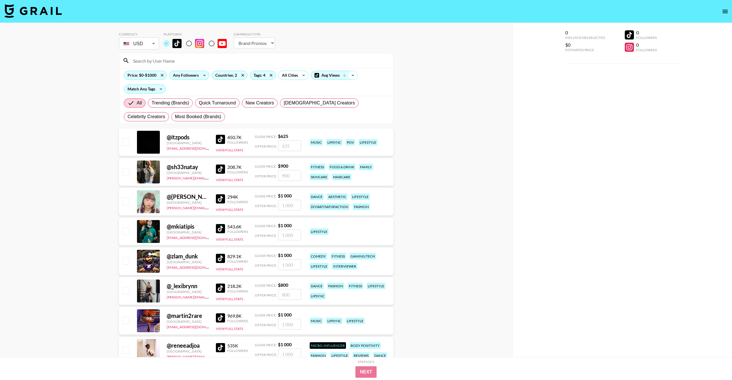
click at [353, 75] on icon at bounding box center [352, 75] width 9 height 9
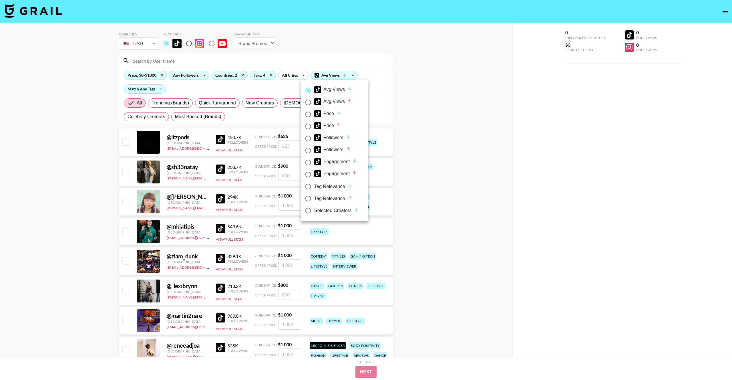
click at [364, 77] on div at bounding box center [366, 190] width 732 height 380
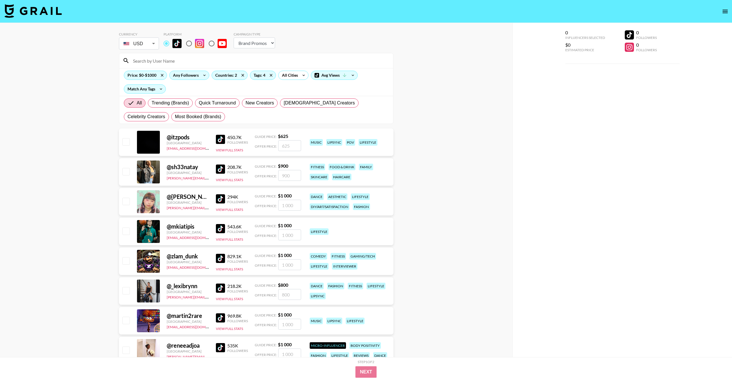
click at [220, 137] on img at bounding box center [220, 139] width 9 height 9
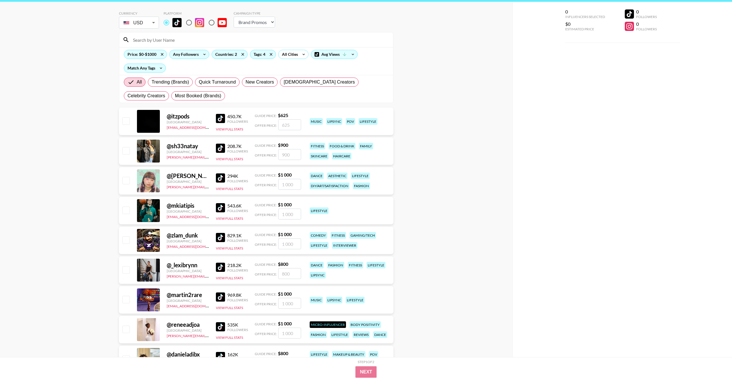
scroll to position [23, 0]
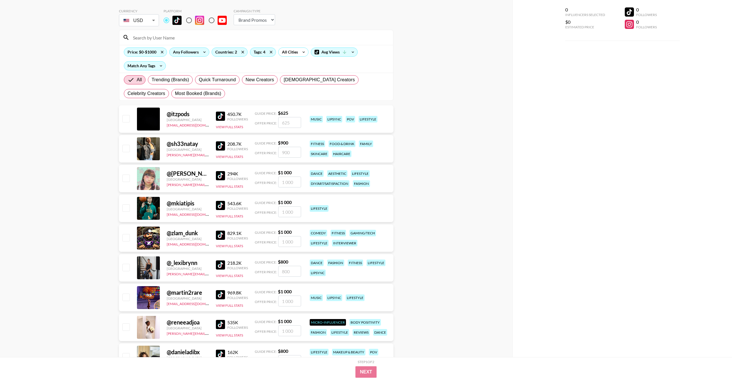
click at [219, 147] on img at bounding box center [220, 145] width 9 height 9
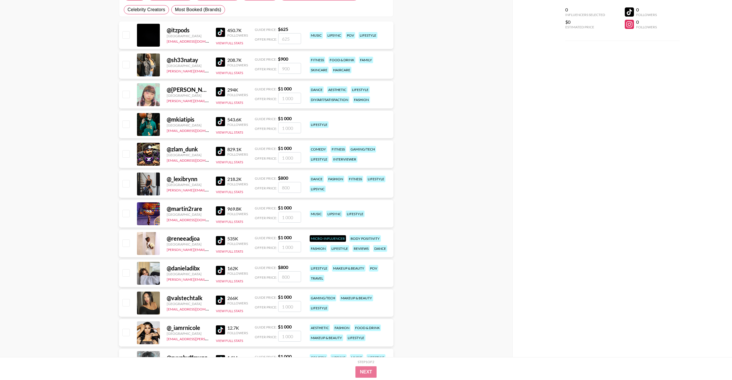
scroll to position [112, 0]
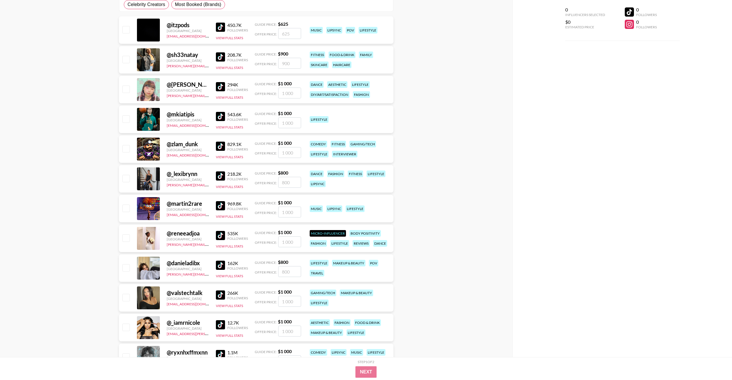
click at [221, 175] on img at bounding box center [220, 175] width 9 height 9
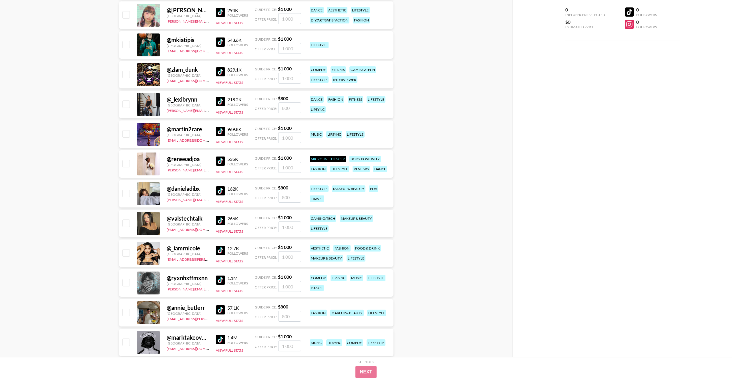
scroll to position [193, 0]
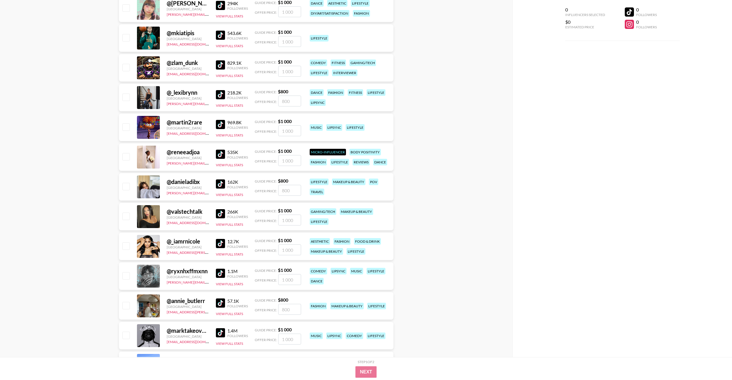
click at [220, 155] on img at bounding box center [220, 154] width 9 height 9
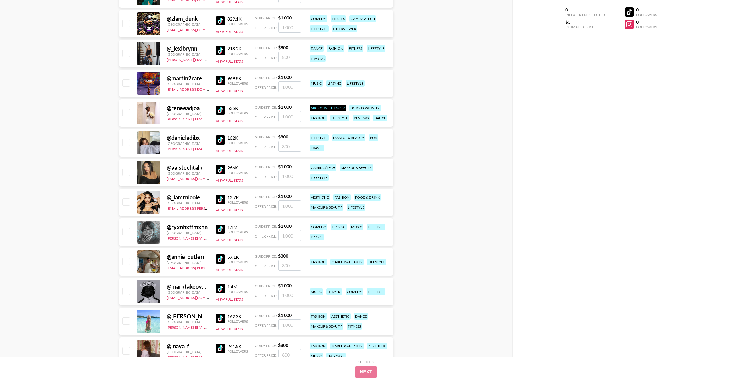
scroll to position [257, 0]
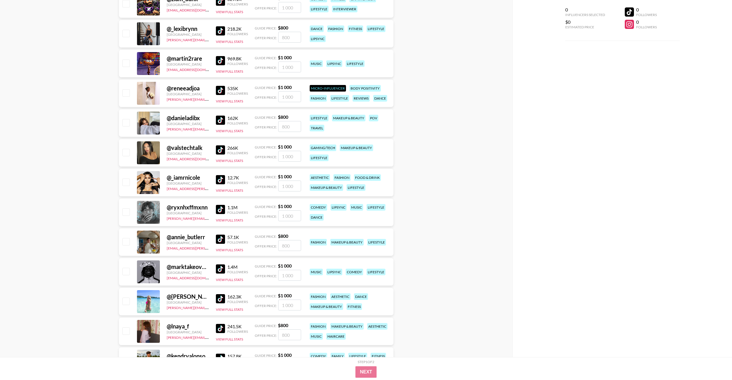
click at [217, 120] on img at bounding box center [220, 120] width 9 height 9
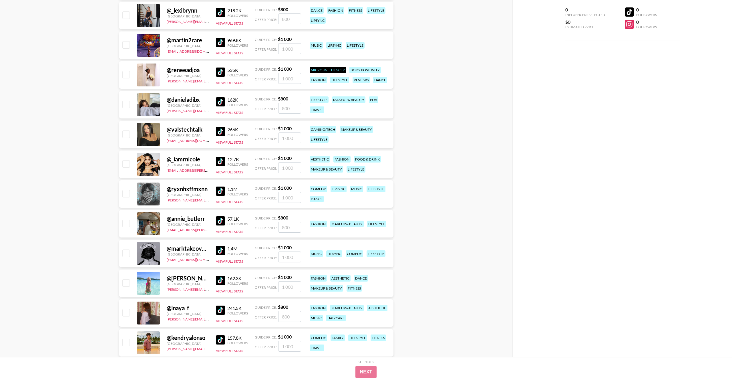
scroll to position [278, 0]
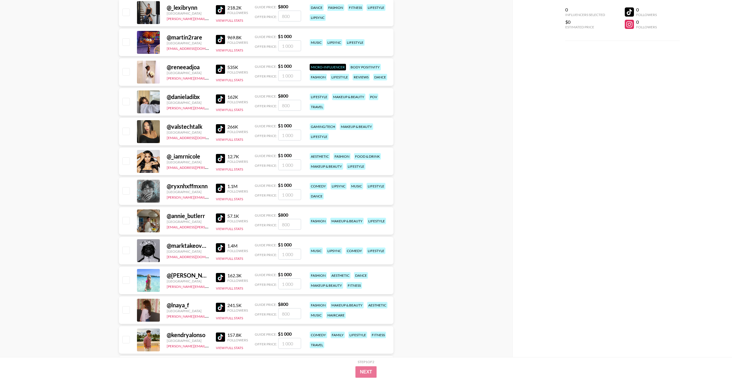
click at [216, 218] on img at bounding box center [220, 217] width 9 height 9
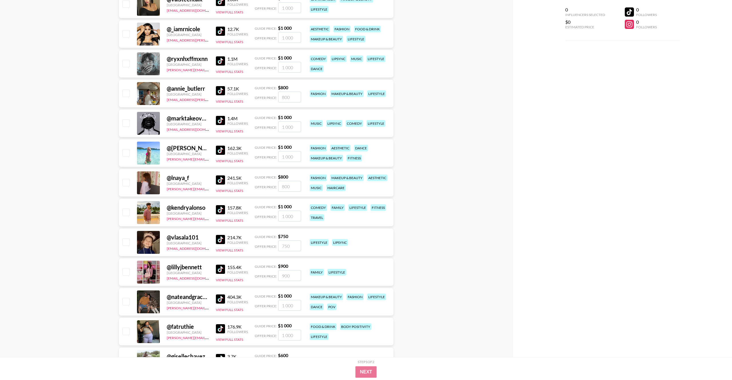
scroll to position [406, 0]
click at [220, 179] on img at bounding box center [220, 179] width 9 height 9
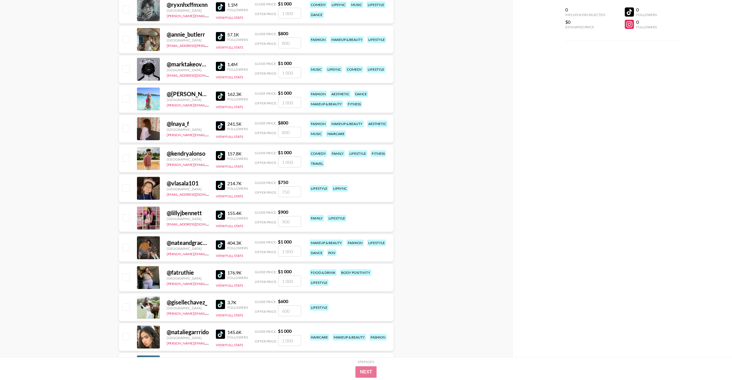
scroll to position [459, 0]
click at [220, 186] on img at bounding box center [220, 185] width 9 height 9
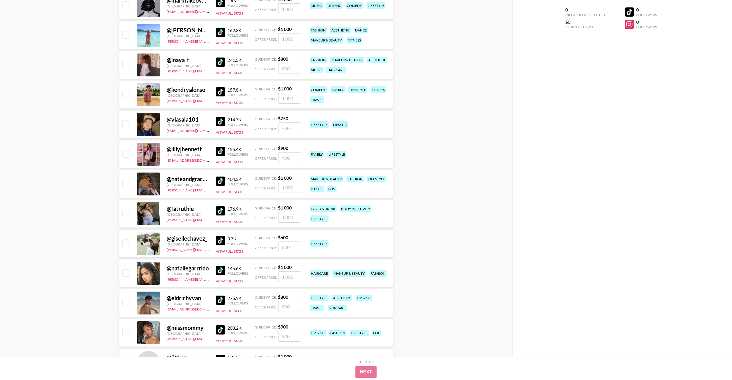
scroll to position [525, 0]
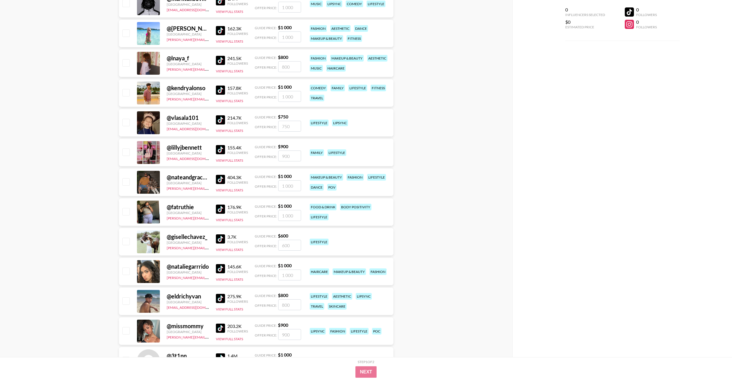
click at [219, 207] on img at bounding box center [220, 208] width 9 height 9
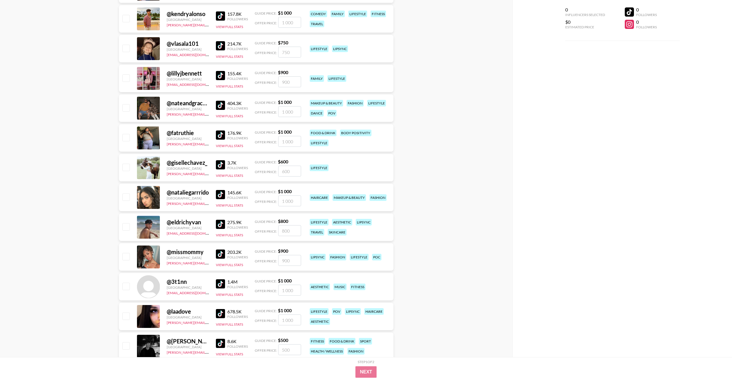
scroll to position [604, 0]
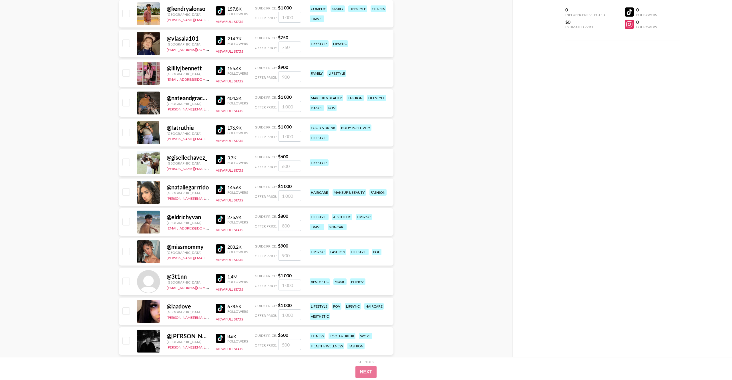
click at [220, 189] on img at bounding box center [220, 189] width 9 height 9
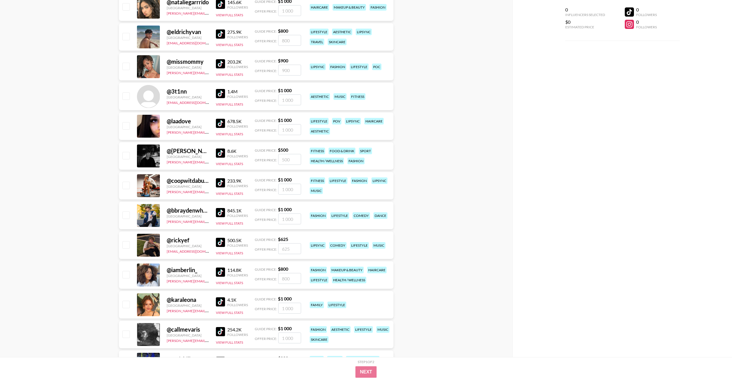
scroll to position [792, 0]
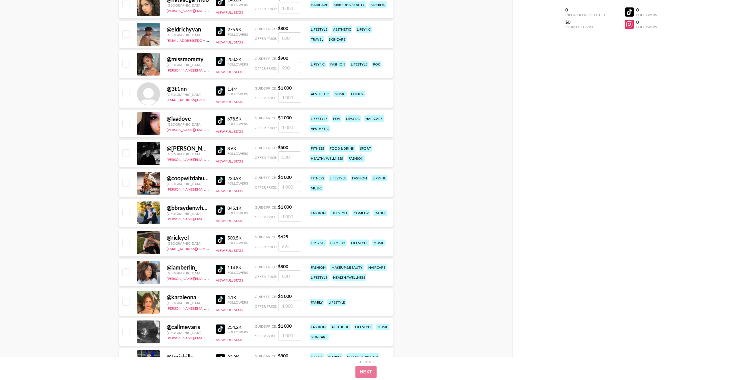
click at [218, 178] on img at bounding box center [220, 180] width 9 height 9
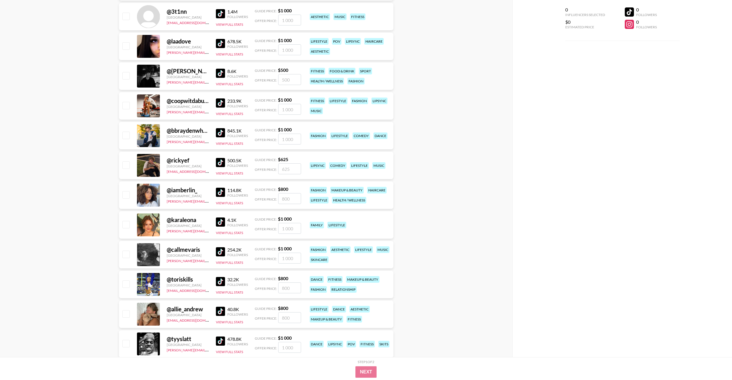
scroll to position [870, 0]
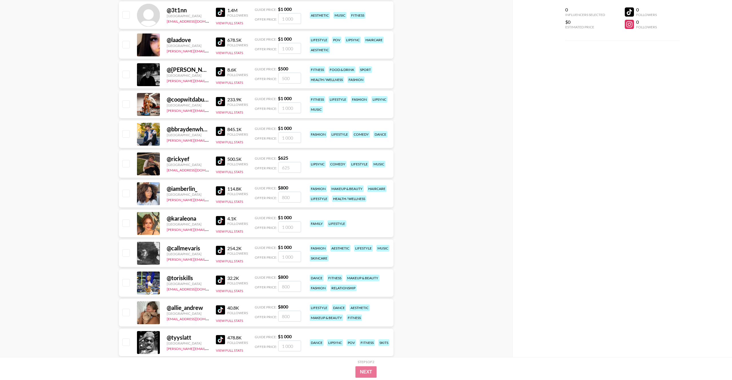
click at [220, 193] on img at bounding box center [220, 190] width 9 height 9
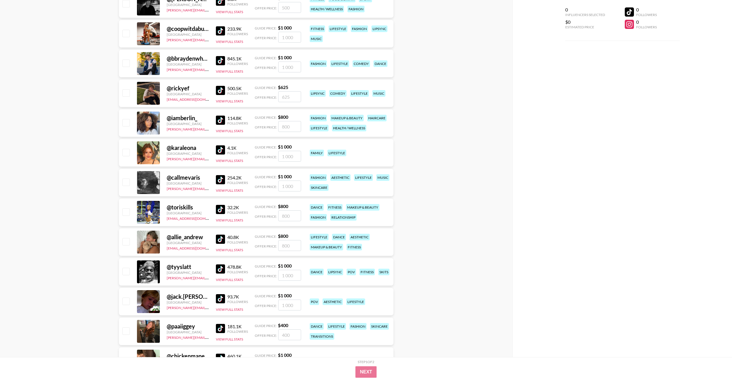
scroll to position [942, 0]
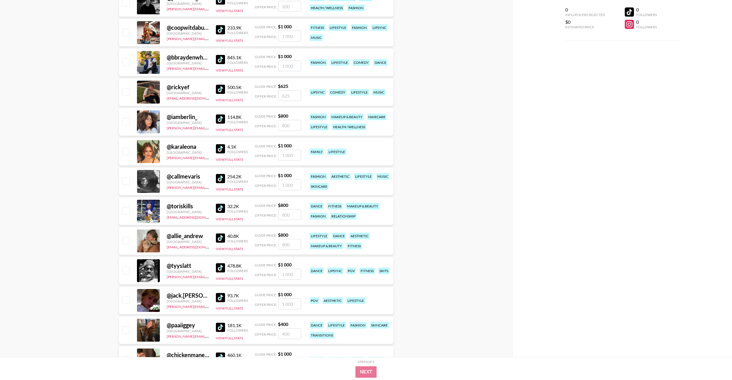
click at [220, 178] on img at bounding box center [220, 178] width 9 height 9
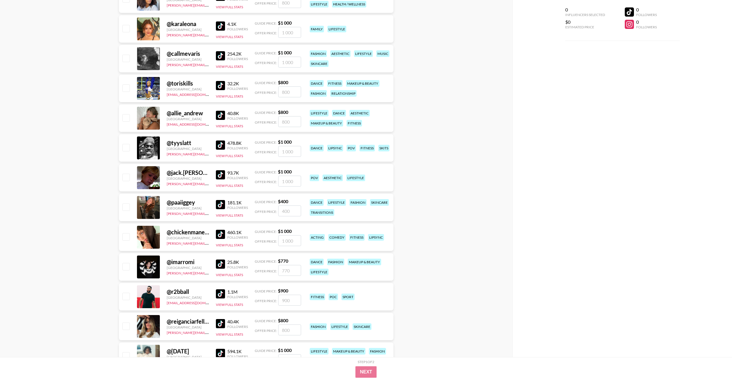
scroll to position [1067, 0]
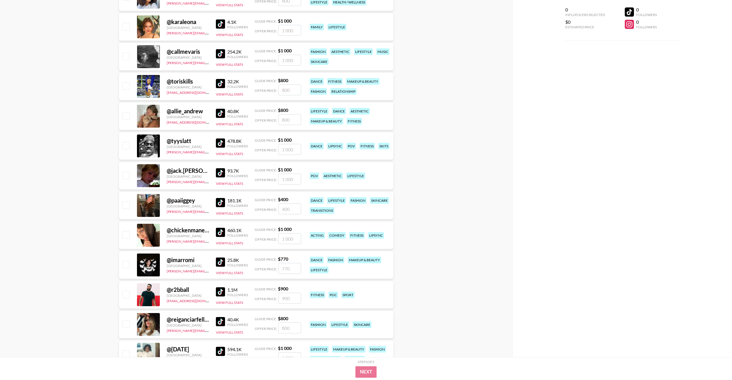
click at [219, 203] on img at bounding box center [220, 202] width 9 height 9
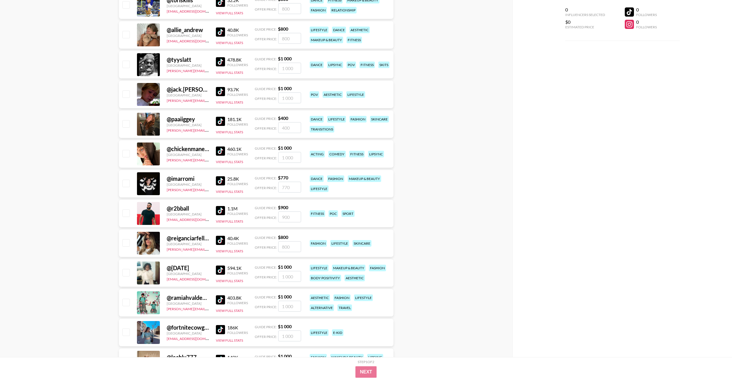
scroll to position [1149, 0]
click at [218, 150] on img at bounding box center [220, 150] width 9 height 9
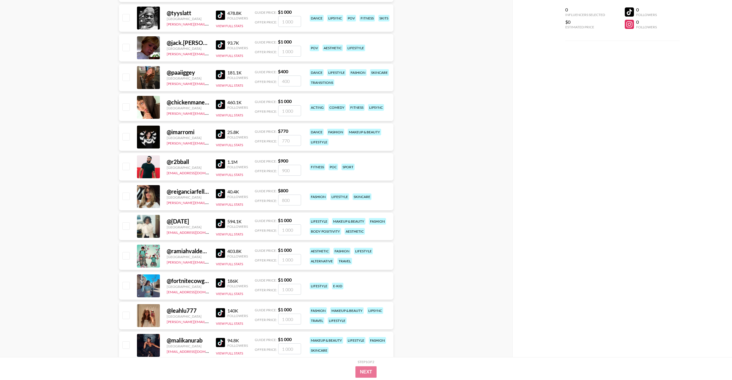
scroll to position [1219, 0]
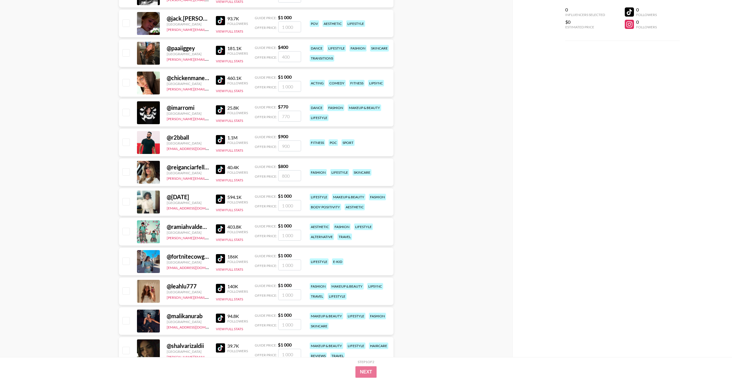
click at [218, 169] on img at bounding box center [220, 169] width 9 height 9
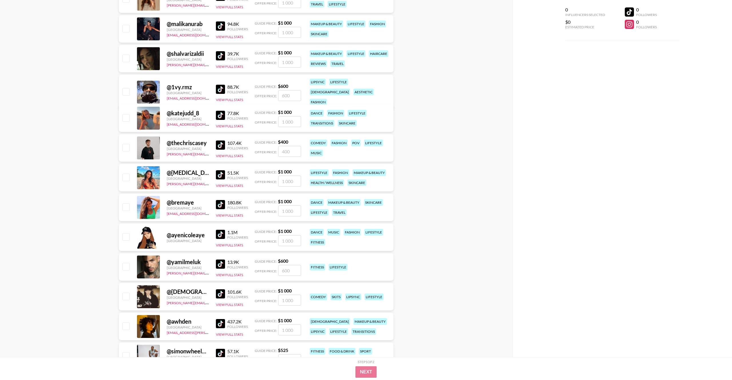
scroll to position [1511, 0]
click at [220, 175] on img at bounding box center [220, 174] width 9 height 9
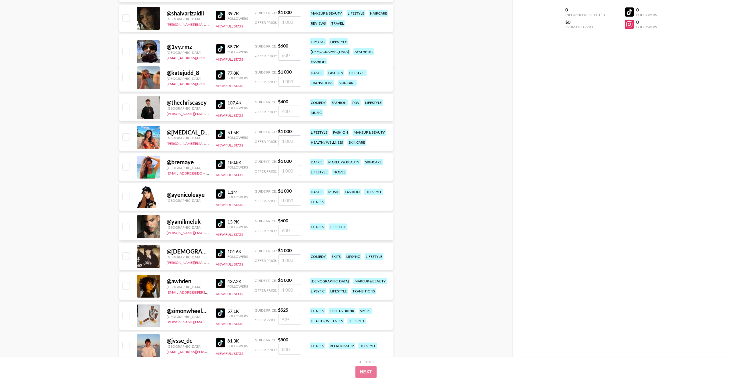
scroll to position [1551, 0]
click at [221, 195] on img at bounding box center [220, 193] width 9 height 9
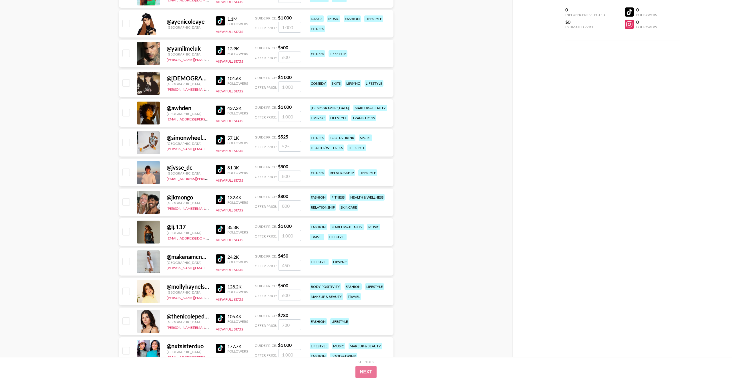
scroll to position [1729, 0]
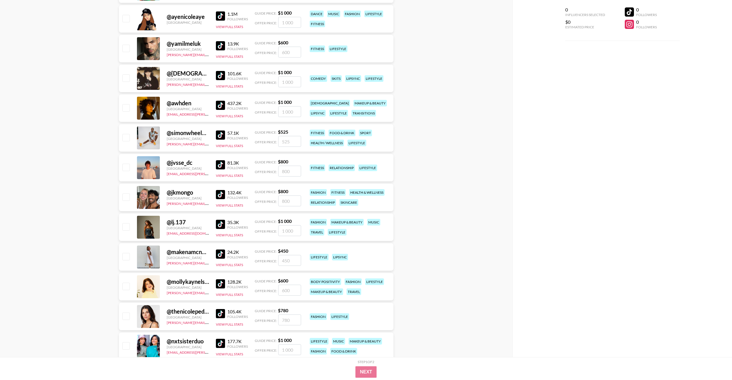
click at [219, 195] on img at bounding box center [220, 194] width 9 height 9
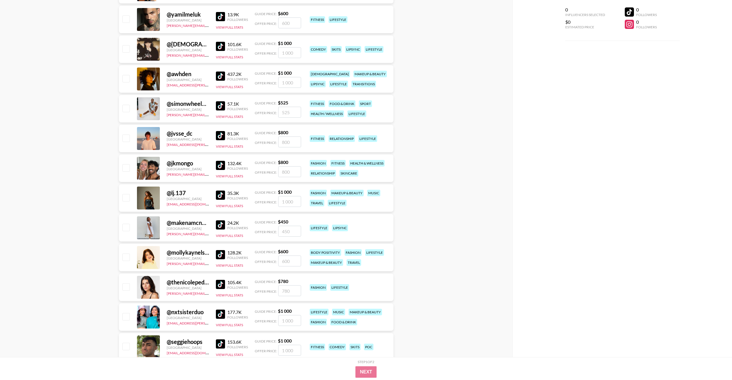
scroll to position [1773, 0]
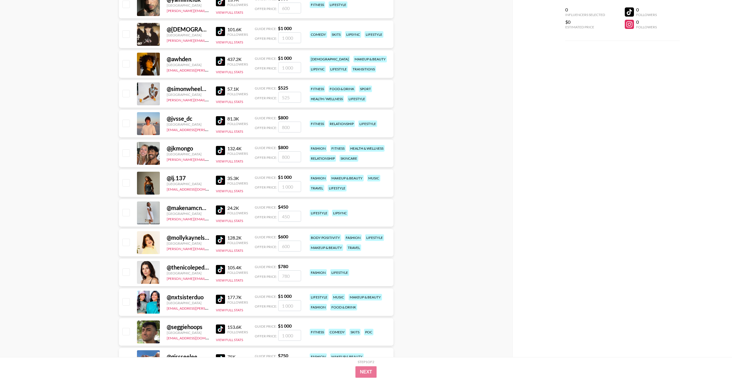
click at [220, 151] on img at bounding box center [220, 150] width 9 height 9
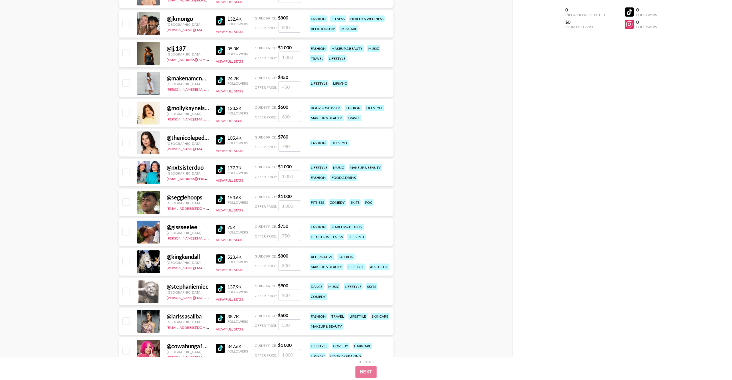
scroll to position [1904, 0]
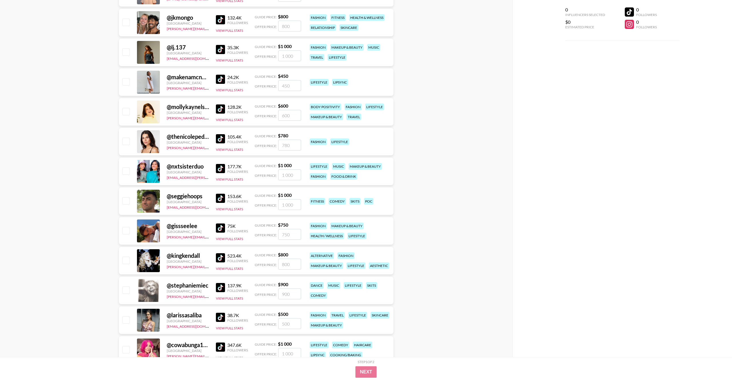
click at [220, 138] on img at bounding box center [220, 138] width 9 height 9
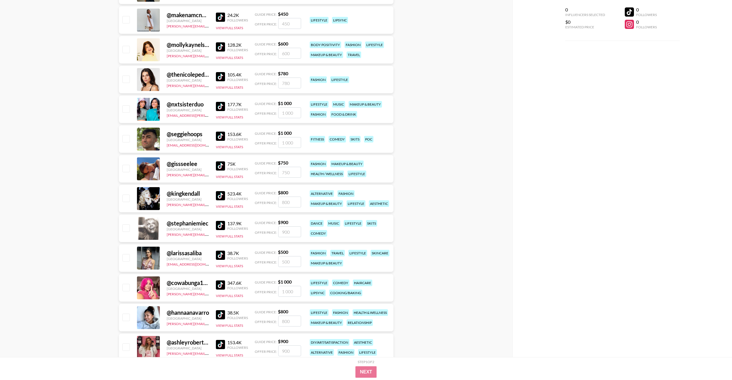
scroll to position [1975, 0]
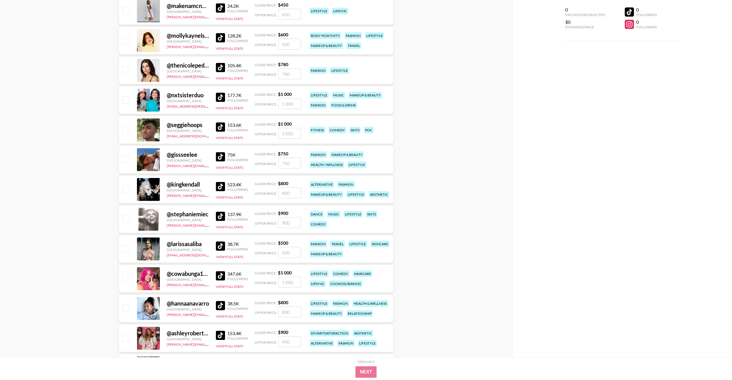
click at [223, 156] on img at bounding box center [220, 156] width 9 height 9
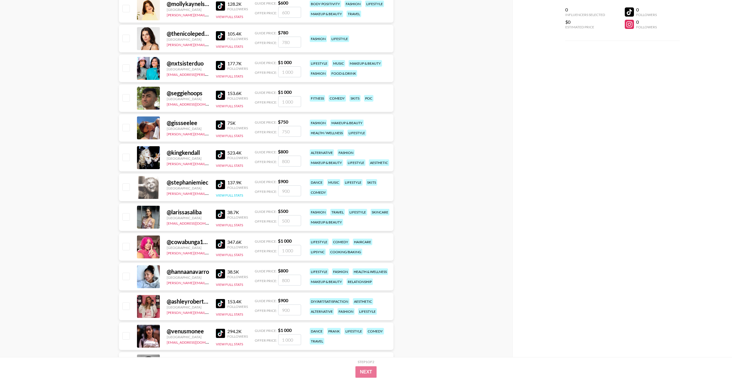
scroll to position [2008, 0]
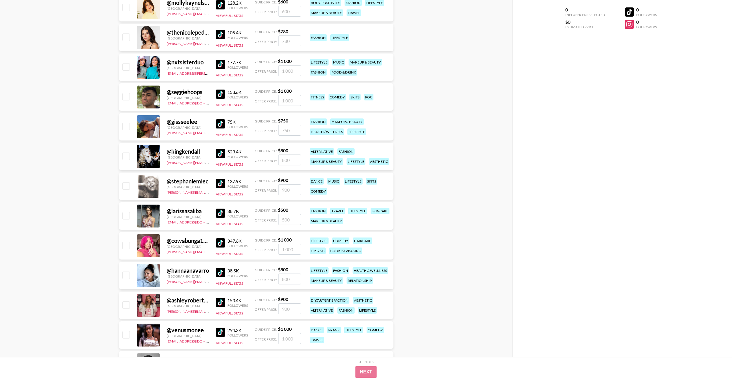
click at [218, 184] on img at bounding box center [220, 183] width 9 height 9
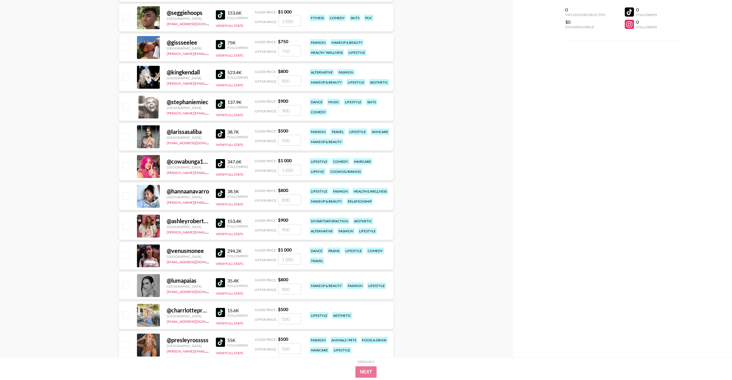
scroll to position [2088, 0]
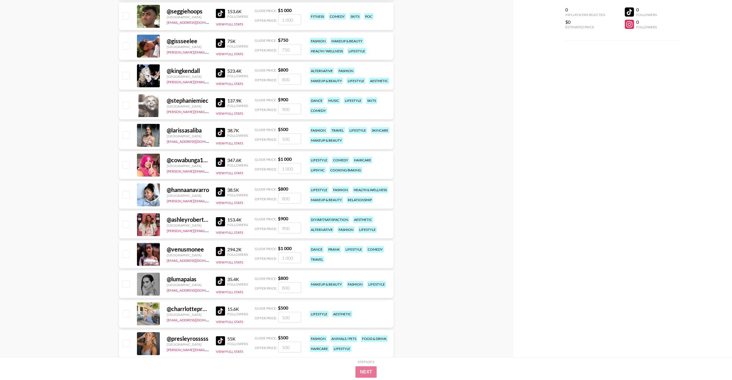
click at [220, 192] on img at bounding box center [220, 191] width 9 height 9
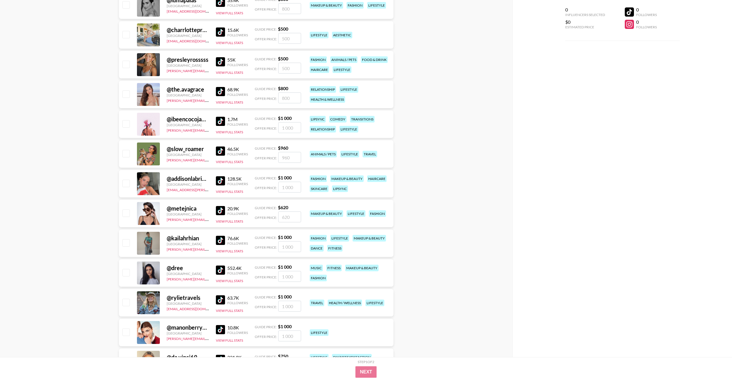
scroll to position [2372, 0]
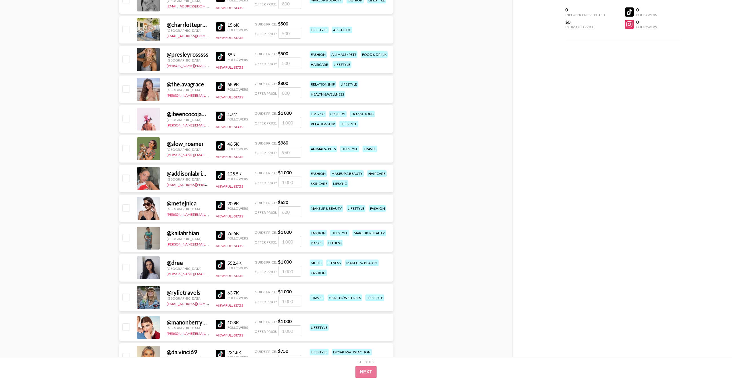
click at [220, 115] on img at bounding box center [220, 116] width 9 height 9
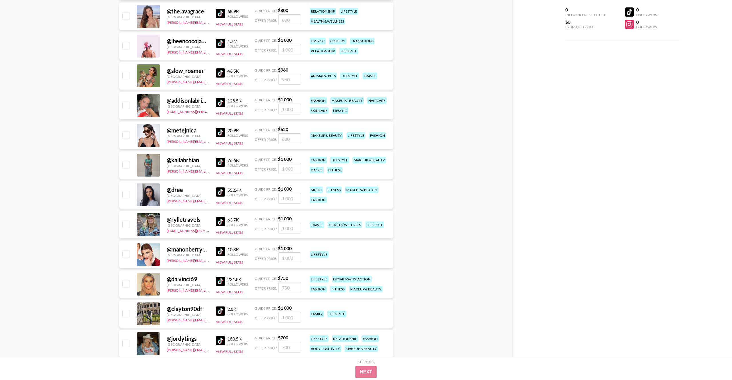
scroll to position [2456, 0]
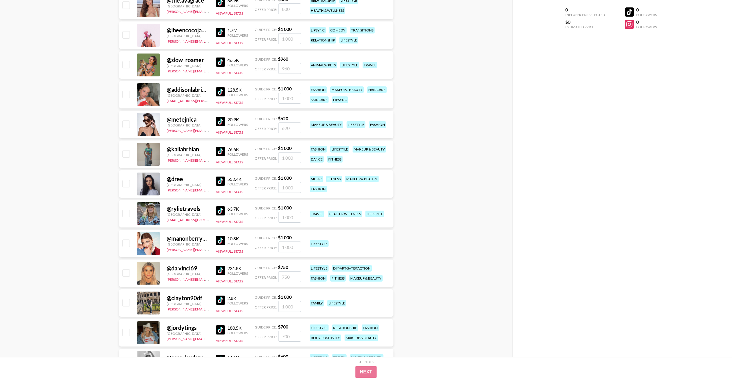
click at [220, 181] on img at bounding box center [220, 180] width 9 height 9
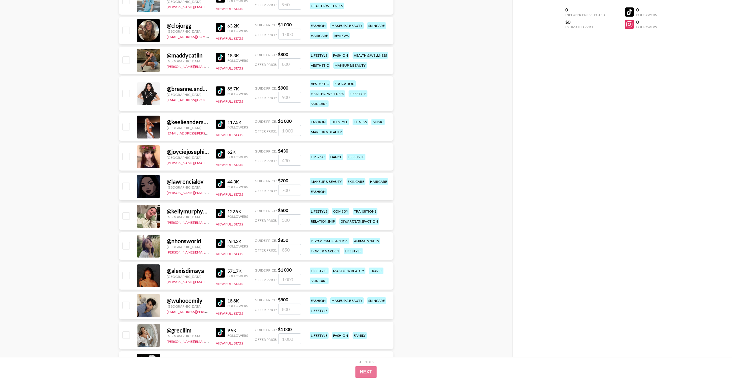
scroll to position [2877, 0]
click at [220, 122] on img at bounding box center [220, 123] width 9 height 9
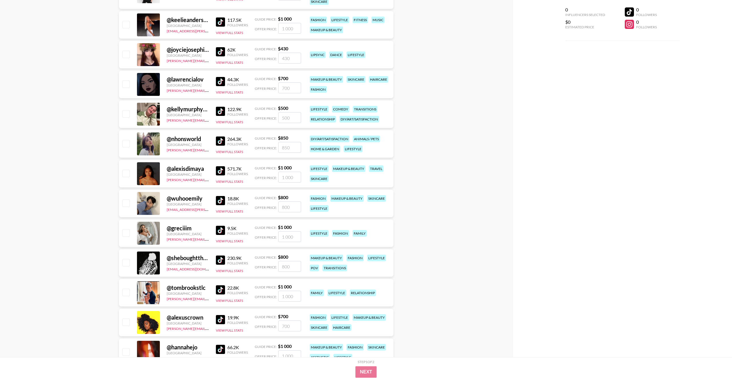
scroll to position [2981, 0]
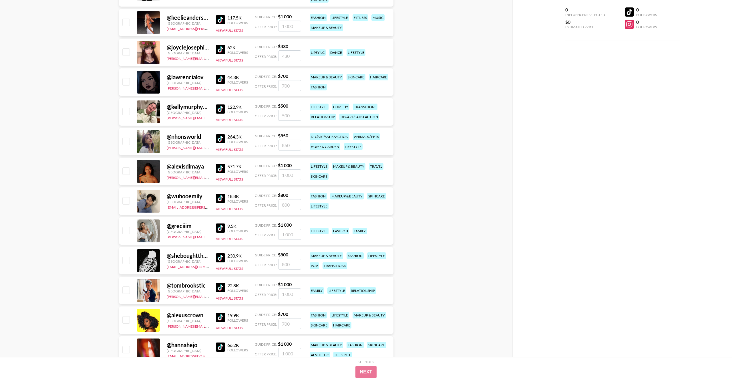
click at [219, 138] on img at bounding box center [220, 138] width 9 height 9
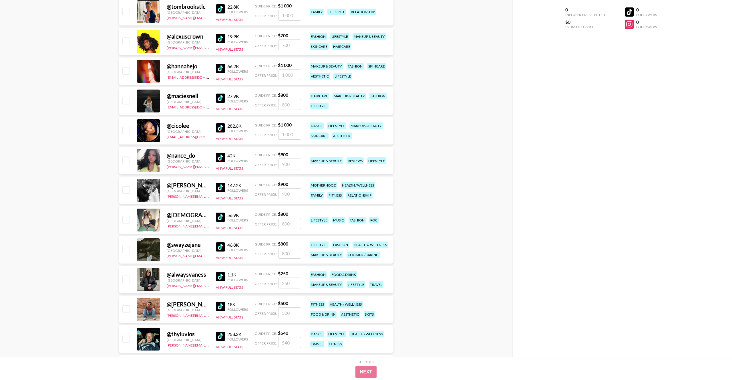
scroll to position [3262, 0]
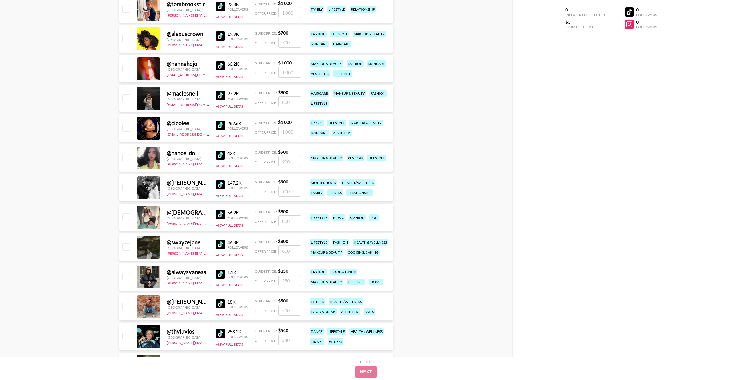
click at [220, 154] on img at bounding box center [220, 154] width 9 height 9
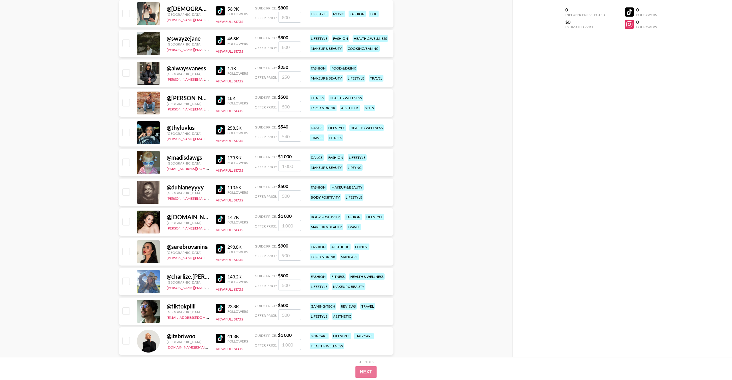
scroll to position [3517, 0]
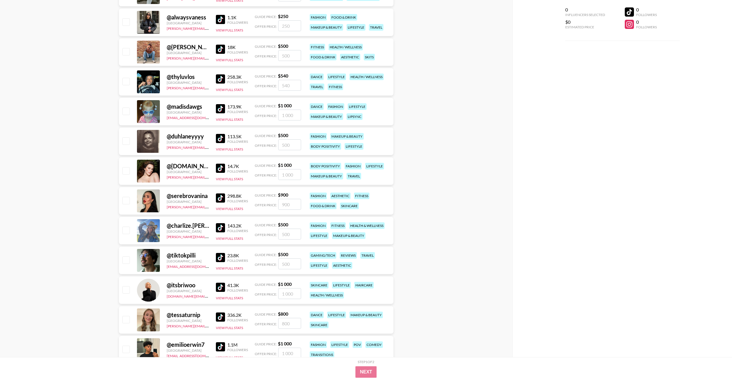
click at [219, 199] on img at bounding box center [220, 197] width 9 height 9
